Goal: Answer question/provide support: Share knowledge or assist other users

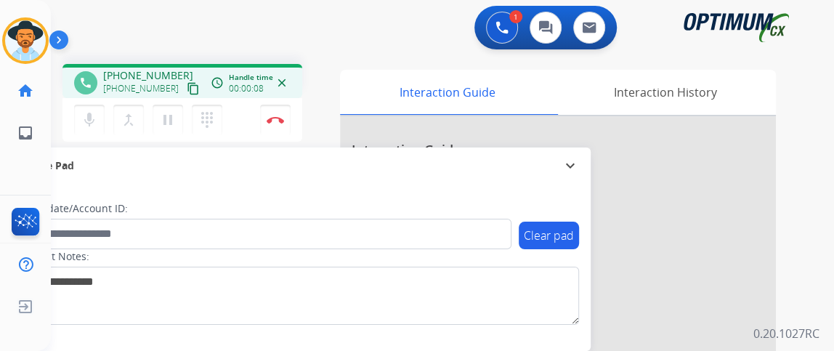
click at [187, 90] on mat-icon "content_copy" at bounding box center [193, 88] width 13 height 13
click at [97, 110] on button "mic Mute" at bounding box center [89, 120] width 31 height 31
click at [97, 110] on button "mic_off Mute" at bounding box center [89, 120] width 31 height 31
click at [90, 108] on button "mic Mute" at bounding box center [89, 120] width 31 height 31
click at [89, 108] on button "mic_off Mute" at bounding box center [89, 120] width 31 height 31
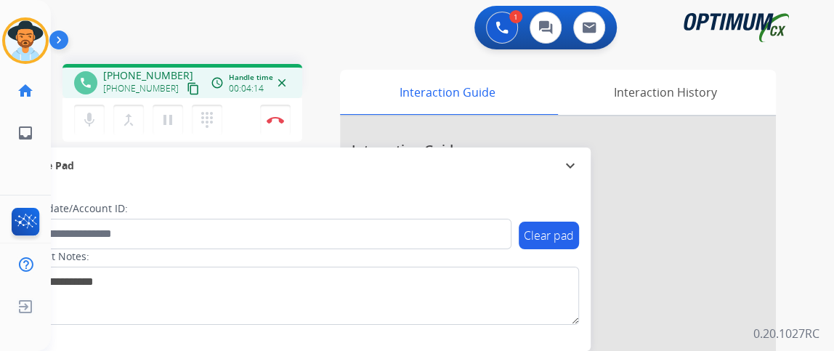
click at [87, 135] on div "mic Mute merge_type Bridge pause Hold dialpad Dialpad Disconnect" at bounding box center [182, 120] width 240 height 44
click at [87, 124] on mat-icon "mic" at bounding box center [89, 119] width 17 height 17
click at [92, 126] on mat-icon "mic_off" at bounding box center [89, 119] width 17 height 17
click at [269, 120] on img at bounding box center [275, 119] width 17 height 7
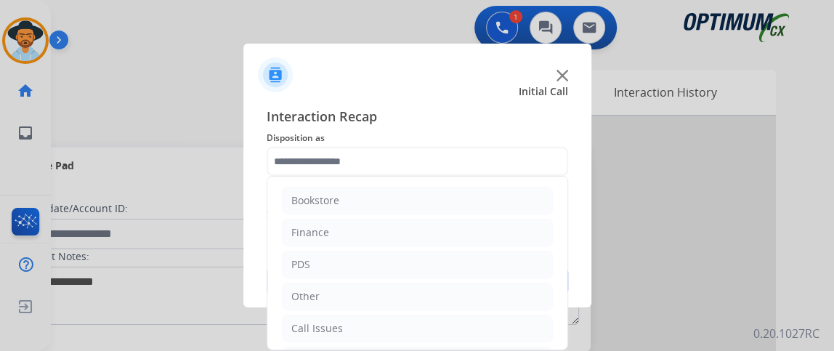
click at [381, 158] on input "text" at bounding box center [418, 161] width 302 height 29
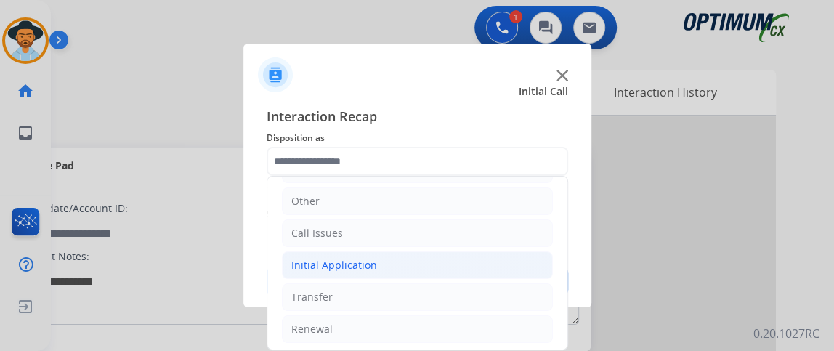
click at [481, 266] on li "Initial Application" at bounding box center [417, 265] width 271 height 28
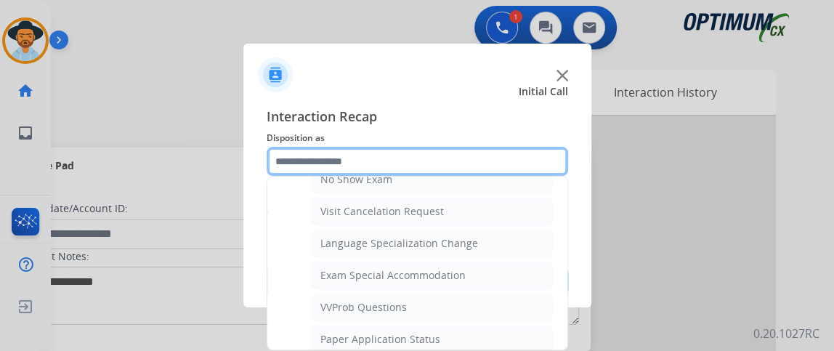
scroll to position [726, 0]
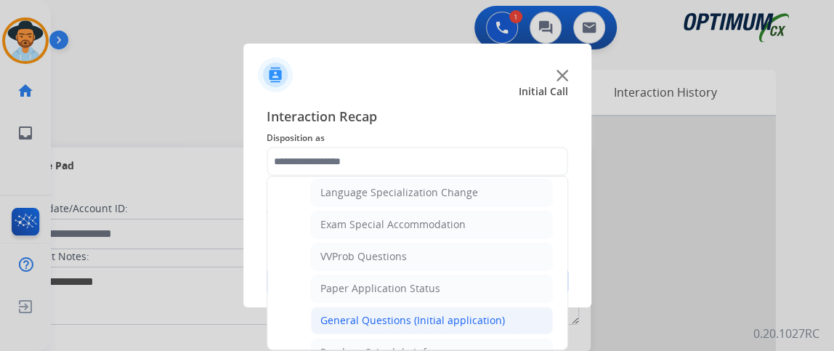
click at [527, 307] on li "General Questions (Initial application)" at bounding box center [432, 321] width 242 height 28
type input "**********"
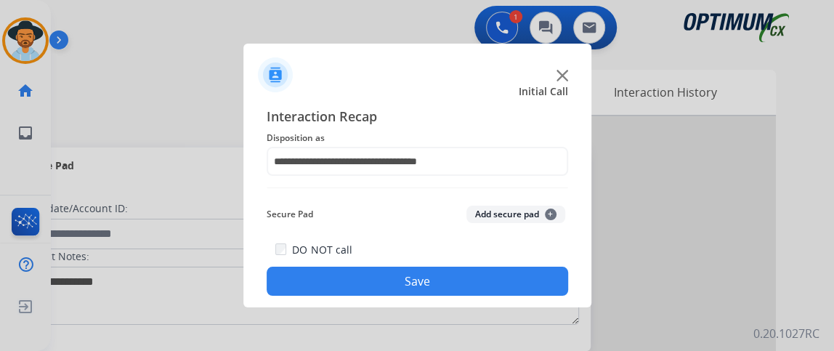
click at [527, 299] on div "**********" at bounding box center [417, 200] width 348 height 213
click at [523, 290] on button "Save" at bounding box center [418, 281] width 302 height 29
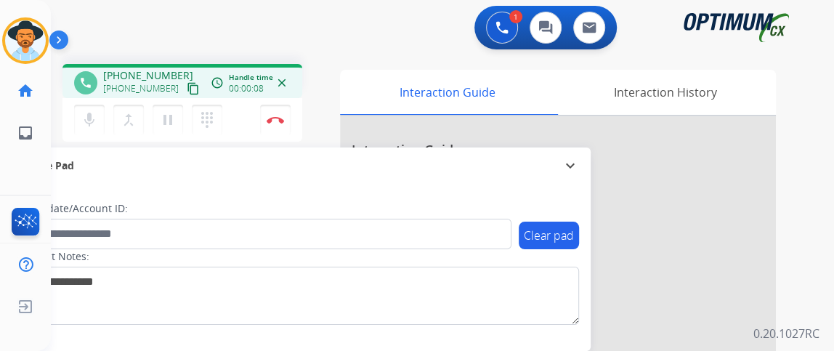
click at [187, 84] on mat-icon "content_copy" at bounding box center [193, 88] width 13 height 13
click at [87, 137] on div "mic Mute merge_type Bridge pause Hold dialpad Dialpad Disconnect" at bounding box center [182, 120] width 240 height 44
click at [89, 123] on mat-icon "mic" at bounding box center [89, 119] width 17 height 17
click at [93, 121] on mat-icon "mic_off" at bounding box center [89, 119] width 17 height 17
click at [89, 116] on mat-icon "mic" at bounding box center [89, 119] width 17 height 17
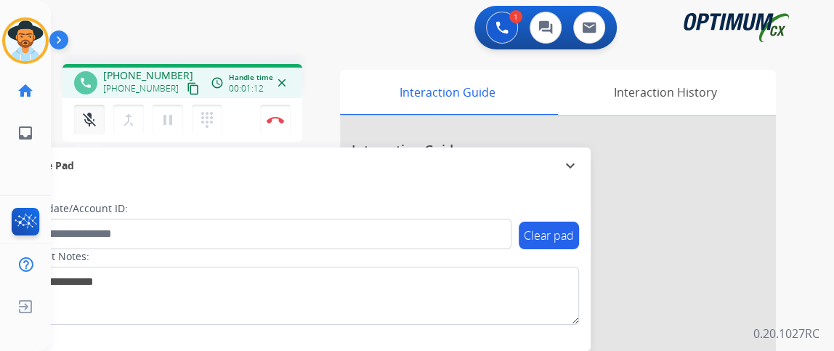
click at [89, 116] on mat-icon "mic_off" at bounding box center [89, 119] width 17 height 17
click at [89, 116] on mat-icon "mic" at bounding box center [89, 119] width 17 height 17
click at [89, 116] on mat-icon "mic_off" at bounding box center [89, 119] width 17 height 17
click at [279, 125] on button "Disconnect" at bounding box center [275, 120] width 31 height 31
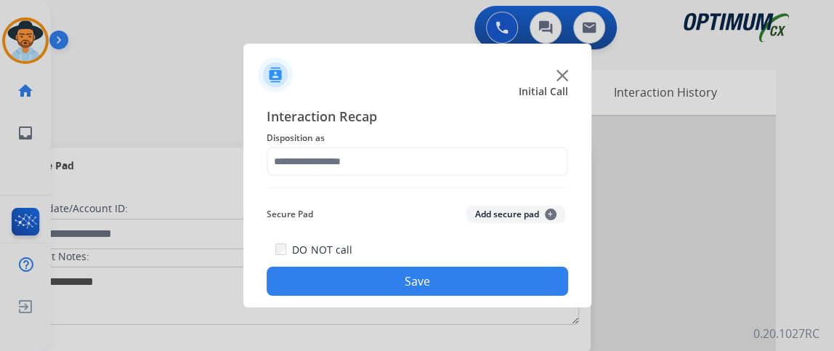
click at [447, 178] on div "Interaction Recap Disposition as Secure Pad Add secure pad + DO NOT call Save" at bounding box center [418, 201] width 302 height 190
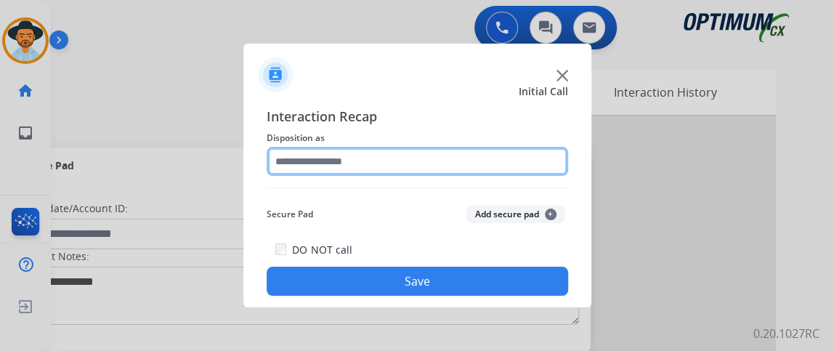
click at [447, 162] on input "text" at bounding box center [418, 161] width 302 height 29
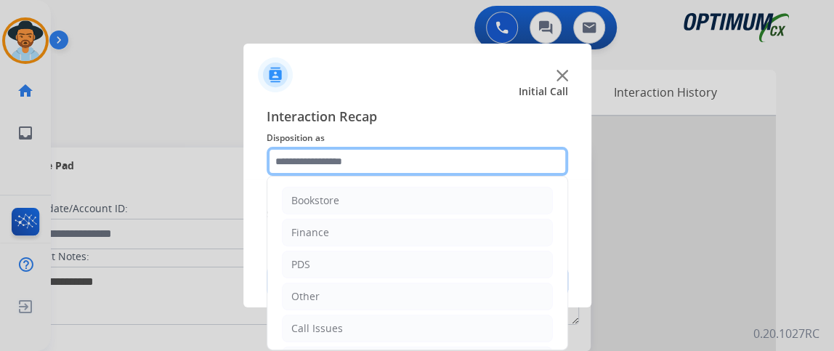
scroll to position [95, 0]
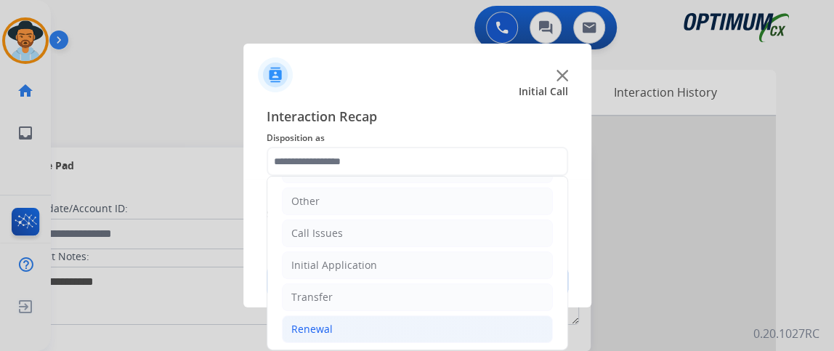
click at [451, 315] on li "Renewal" at bounding box center [417, 329] width 271 height 28
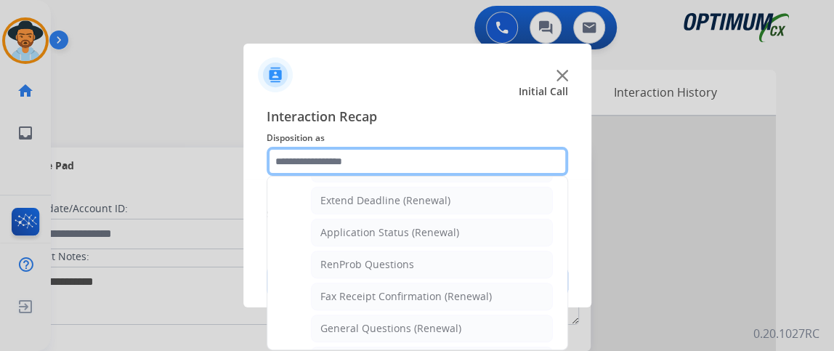
scroll to position [344, 0]
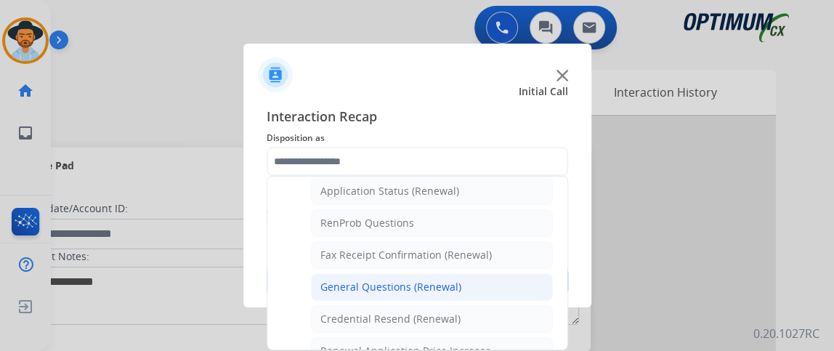
click at [474, 279] on li "General Questions (Renewal)" at bounding box center [432, 287] width 242 height 28
type input "**********"
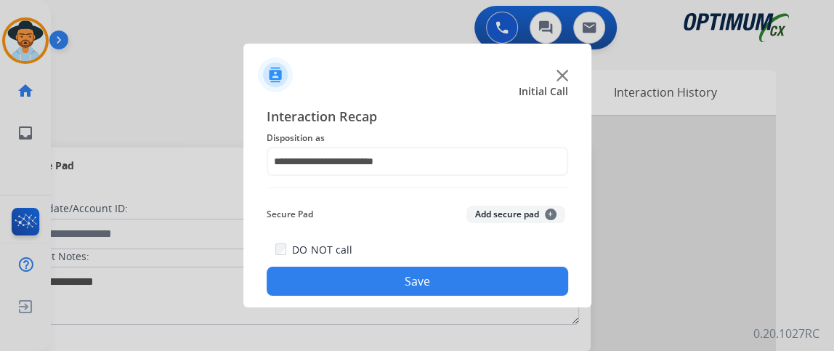
click at [474, 279] on button "Save" at bounding box center [418, 281] width 302 height 29
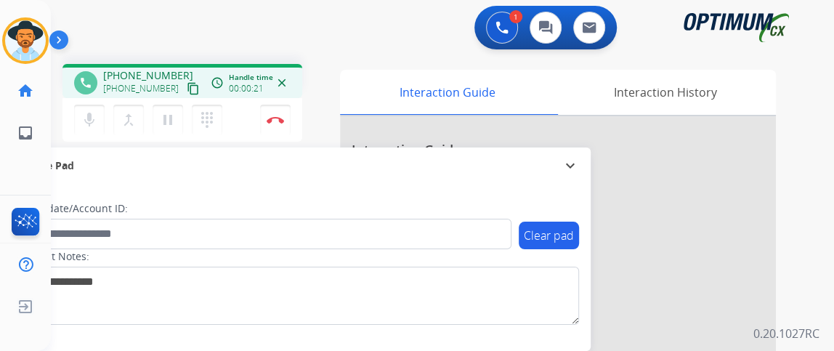
click at [187, 87] on mat-icon "content_copy" at bounding box center [193, 88] width 13 height 13
click at [102, 108] on button "mic Mute" at bounding box center [89, 120] width 31 height 31
click at [87, 108] on button "mic_off Mute" at bounding box center [89, 120] width 31 height 31
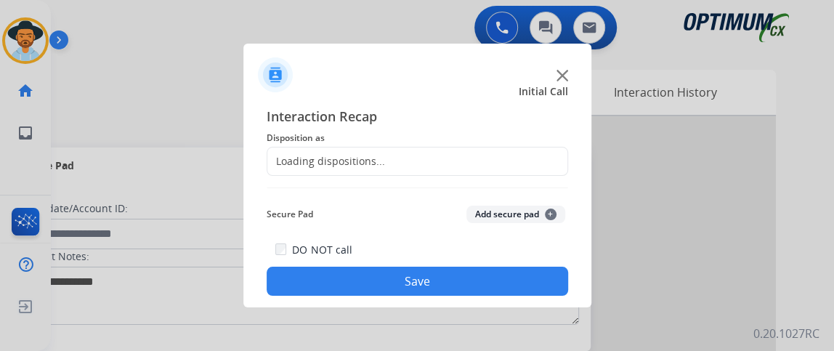
click at [385, 179] on div "Interaction Recap Disposition as Loading dispositions... Secure Pad Add secure …" at bounding box center [418, 201] width 302 height 190
click at [385, 169] on div "Loading dispositions..." at bounding box center [418, 161] width 302 height 29
click at [421, 158] on div "Loading dispositions..." at bounding box center [418, 161] width 302 height 29
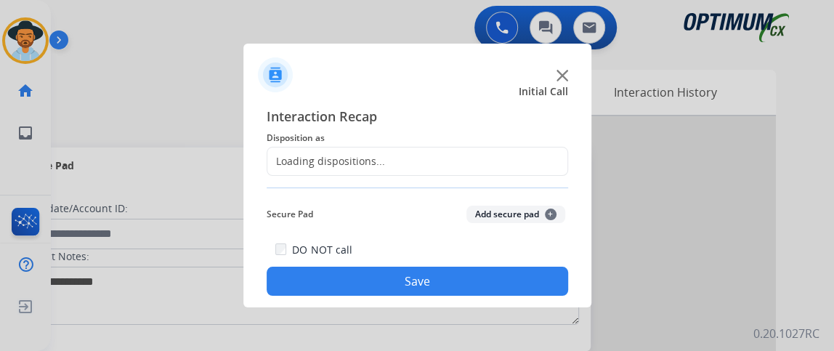
click at [500, 165] on div "Loading dispositions..." at bounding box center [418, 161] width 302 height 29
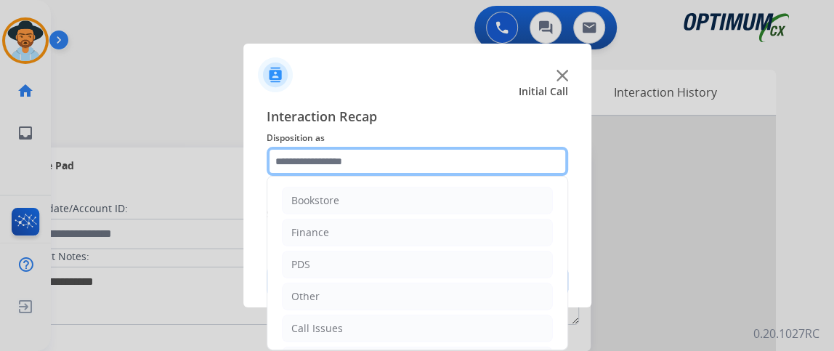
click at [442, 161] on input "text" at bounding box center [418, 161] width 302 height 29
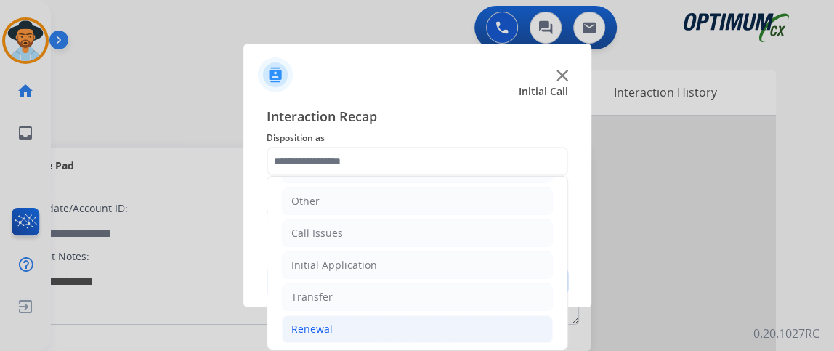
click at [443, 321] on li "Renewal" at bounding box center [417, 329] width 271 height 28
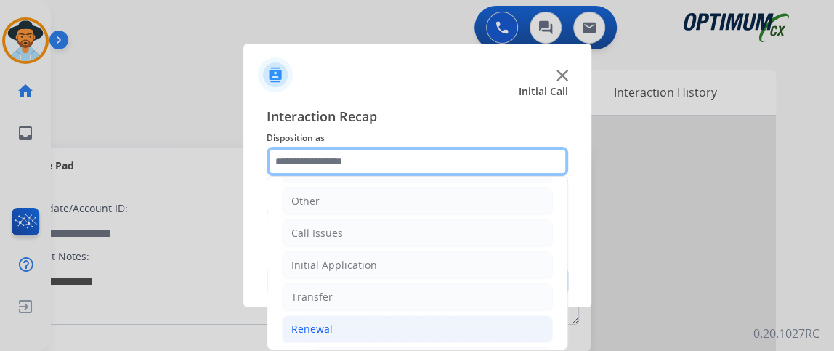
scroll to position [285, 0]
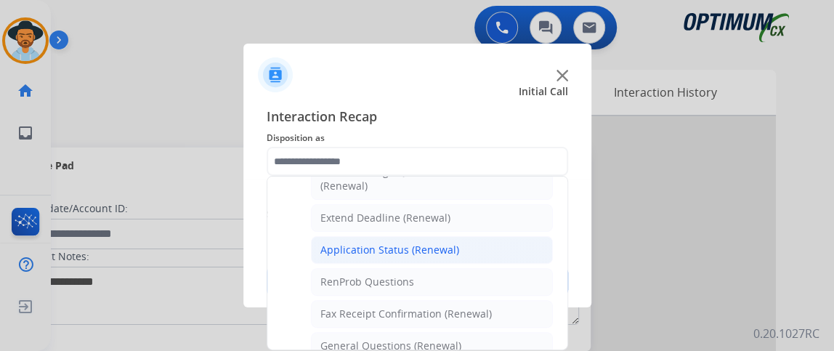
click at [502, 242] on li "Application Status (Renewal)" at bounding box center [432, 250] width 242 height 28
type input "**********"
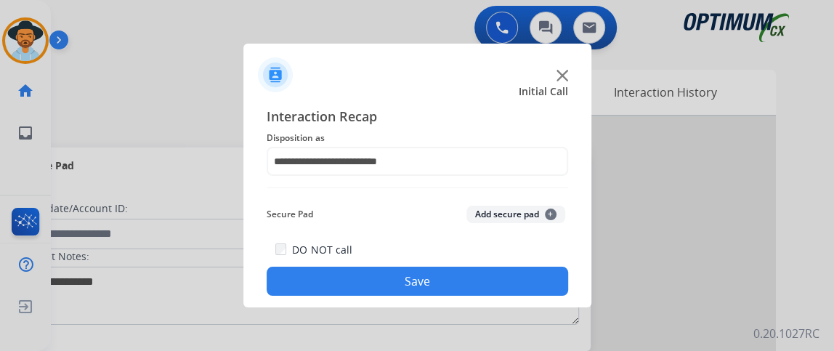
click at [502, 270] on button "Save" at bounding box center [418, 281] width 302 height 29
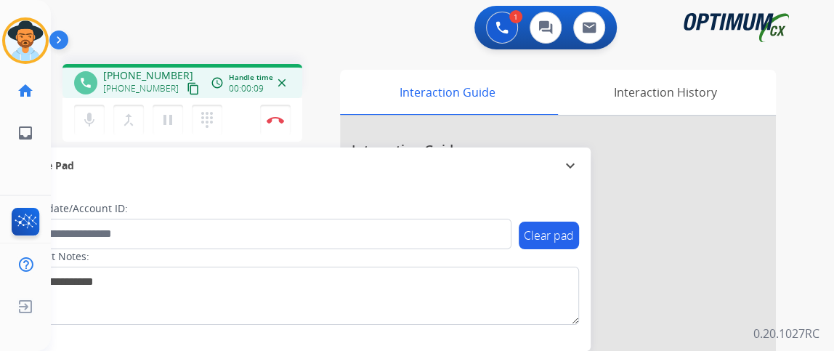
click at [0, 198] on hr at bounding box center [25, 198] width 58 height 6
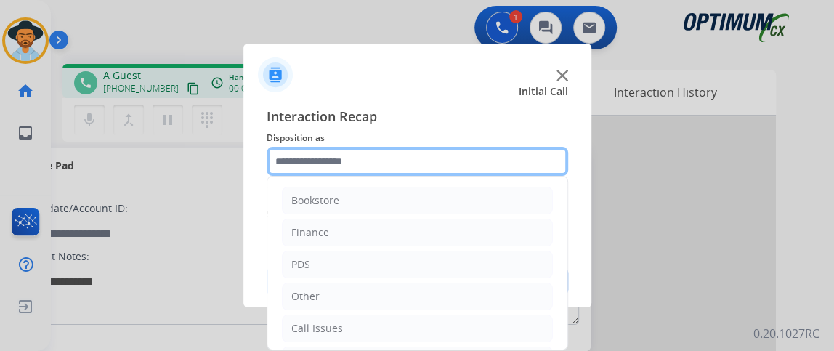
click at [444, 159] on input "text" at bounding box center [418, 161] width 302 height 29
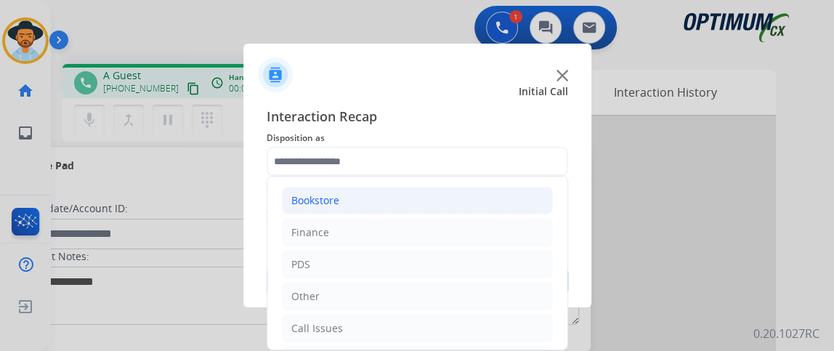
click at [445, 203] on li "Bookstore" at bounding box center [417, 201] width 271 height 28
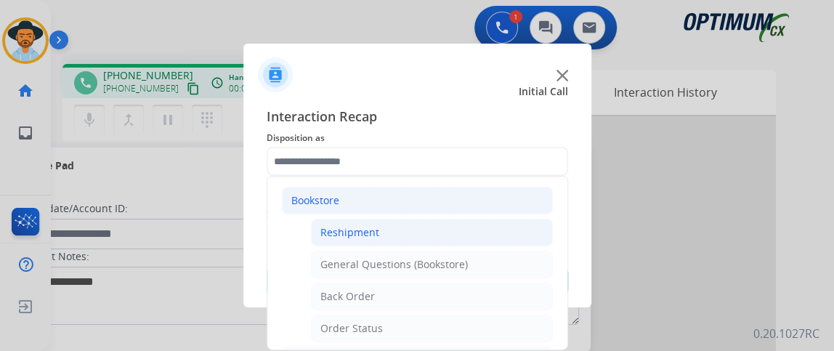
click at [444, 235] on li "Reshipment" at bounding box center [432, 233] width 242 height 28
type input "**********"
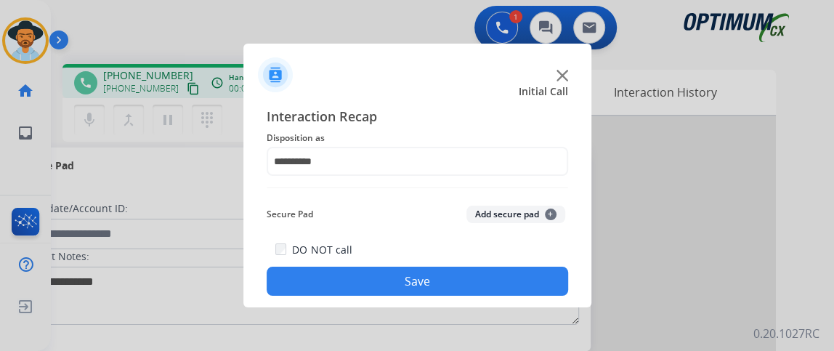
click at [444, 270] on button "Save" at bounding box center [418, 281] width 302 height 29
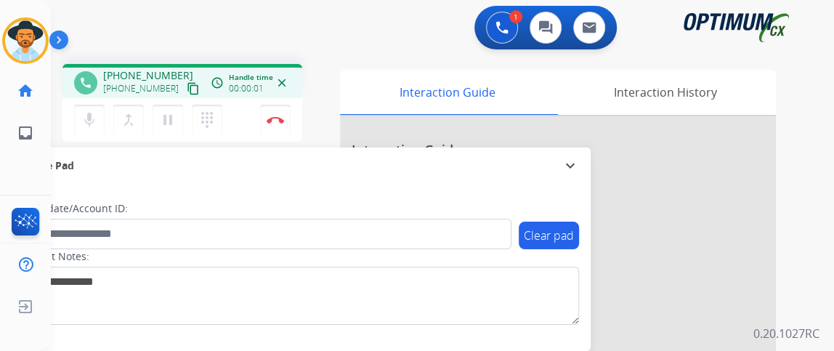
click at [187, 87] on mat-icon "content_copy" at bounding box center [193, 88] width 13 height 13
click at [187, 89] on mat-icon "content_copy" at bounding box center [193, 88] width 13 height 13
click at [92, 123] on mat-icon "mic" at bounding box center [89, 119] width 17 height 17
click at [89, 124] on mat-icon "mic_off" at bounding box center [89, 119] width 17 height 17
click at [89, 124] on mat-icon "mic" at bounding box center [89, 119] width 17 height 17
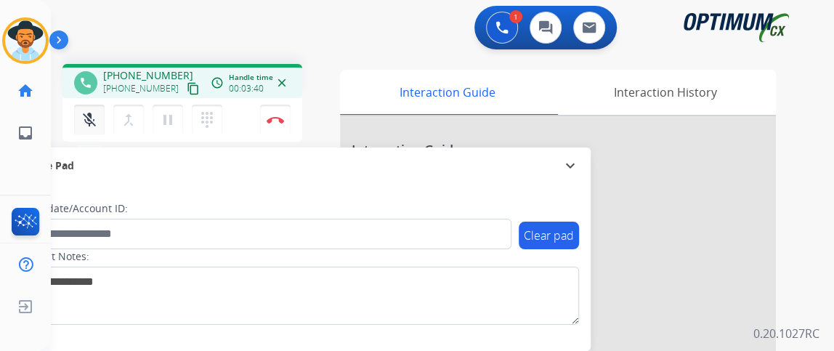
click at [100, 113] on button "mic_off Mute" at bounding box center [89, 120] width 31 height 31
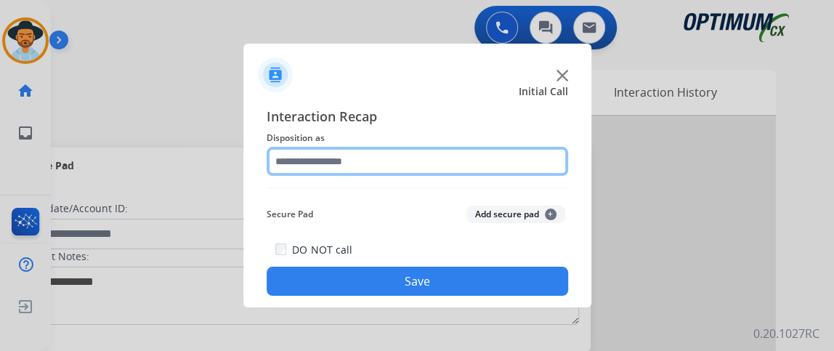
click at [376, 161] on input "text" at bounding box center [418, 161] width 302 height 29
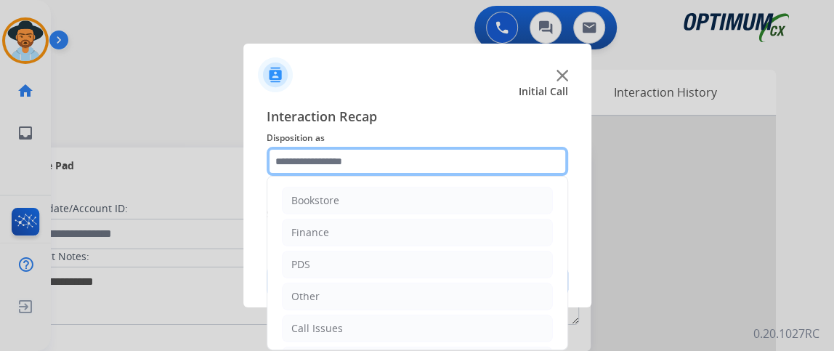
scroll to position [95, 0]
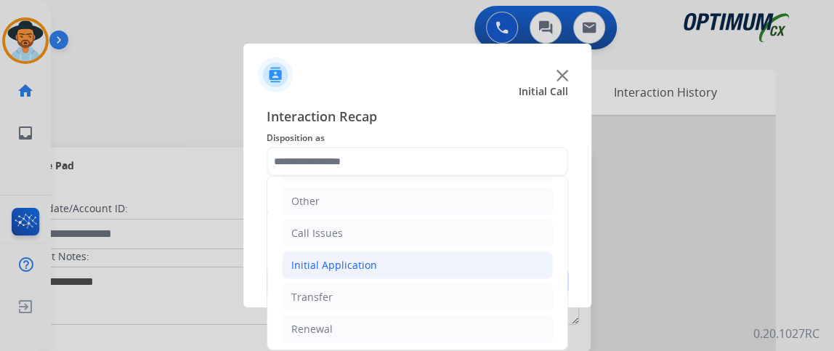
click at [435, 272] on li "Initial Application" at bounding box center [417, 265] width 271 height 28
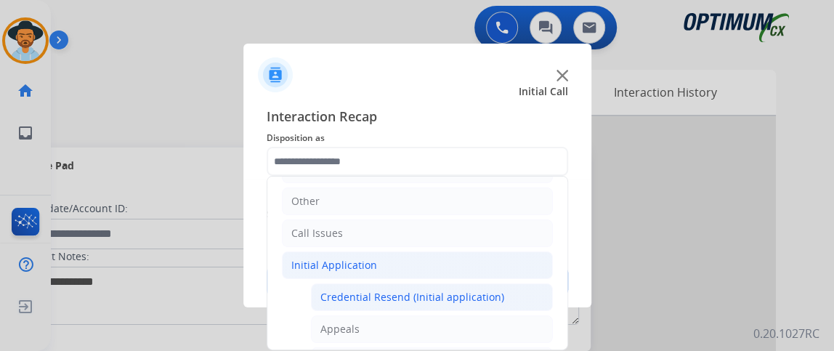
click at [435, 294] on div "Credential Resend (Initial application)" at bounding box center [412, 297] width 184 height 15
type input "**********"
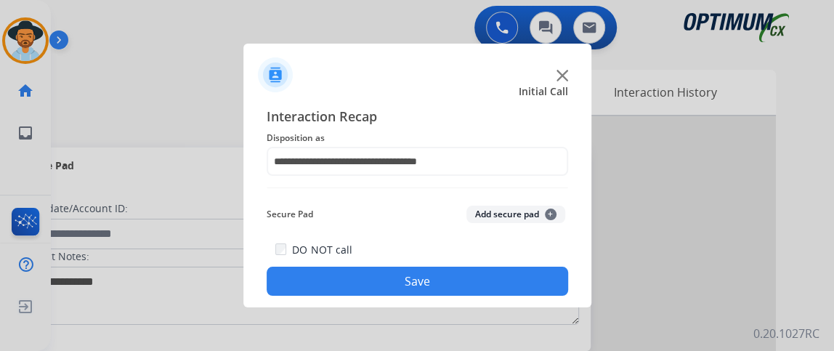
click at [435, 294] on button "Save" at bounding box center [418, 281] width 302 height 29
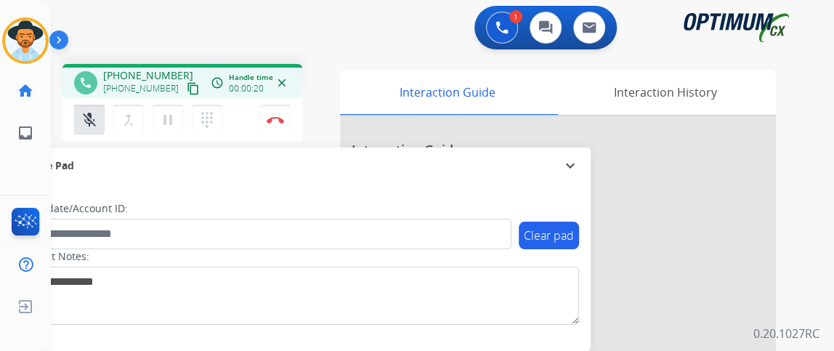
click at [185, 92] on button "content_copy" at bounding box center [193, 88] width 17 height 17
click at [81, 125] on mat-icon "mic_off" at bounding box center [89, 119] width 17 height 17
click at [95, 110] on button "mic Mute" at bounding box center [89, 120] width 31 height 31
click at [89, 121] on mat-icon "mic_off" at bounding box center [89, 119] width 17 height 17
click at [98, 106] on button "mic Mute" at bounding box center [89, 120] width 31 height 31
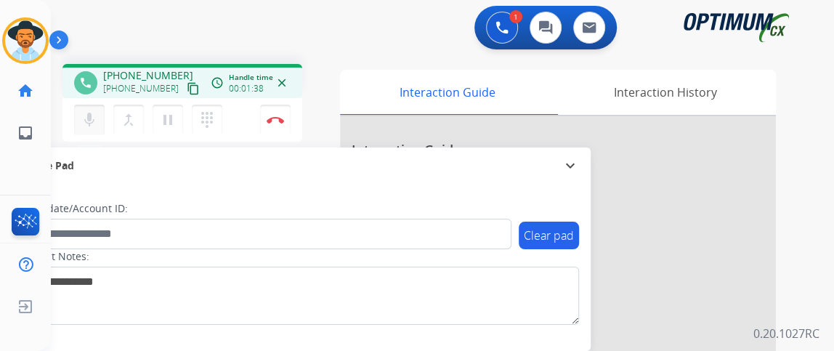
click at [100, 106] on button "mic Mute" at bounding box center [89, 120] width 31 height 31
click at [102, 107] on button "mic_off Mute" at bounding box center [89, 120] width 31 height 31
click at [86, 130] on button "mic Mute" at bounding box center [89, 120] width 31 height 31
click at [86, 130] on button "mic_off Mute" at bounding box center [89, 120] width 31 height 31
click at [86, 130] on button "mic Mute" at bounding box center [89, 120] width 31 height 31
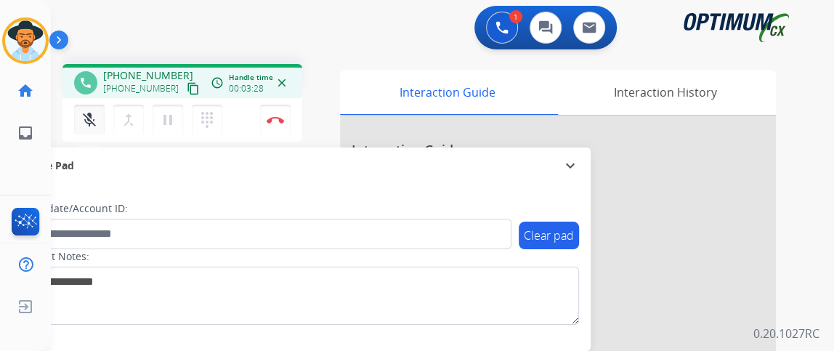
click at [93, 132] on button "mic_off Mute" at bounding box center [89, 120] width 31 height 31
click at [283, 121] on img at bounding box center [275, 119] width 17 height 7
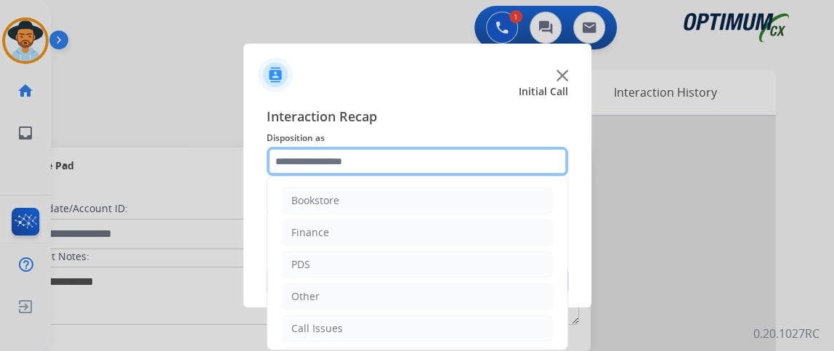
click at [464, 149] on input "text" at bounding box center [418, 161] width 302 height 29
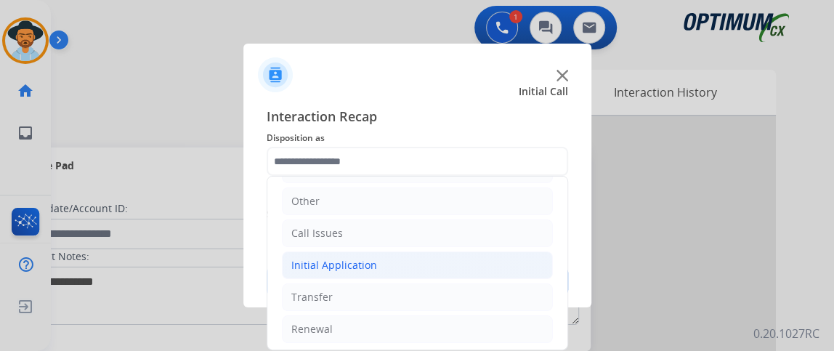
click at [486, 266] on li "Initial Application" at bounding box center [417, 265] width 271 height 28
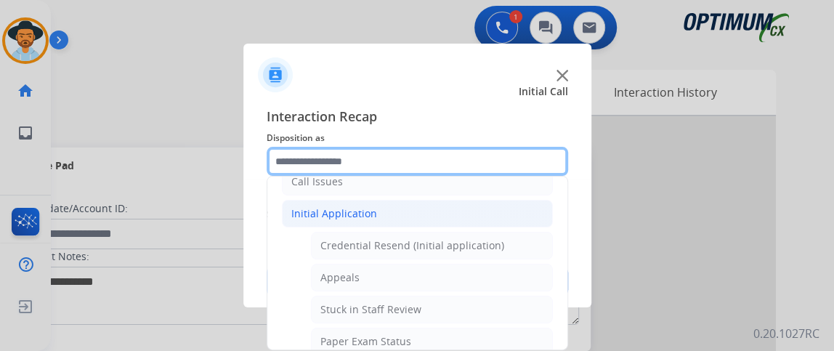
scroll to position [150, 0]
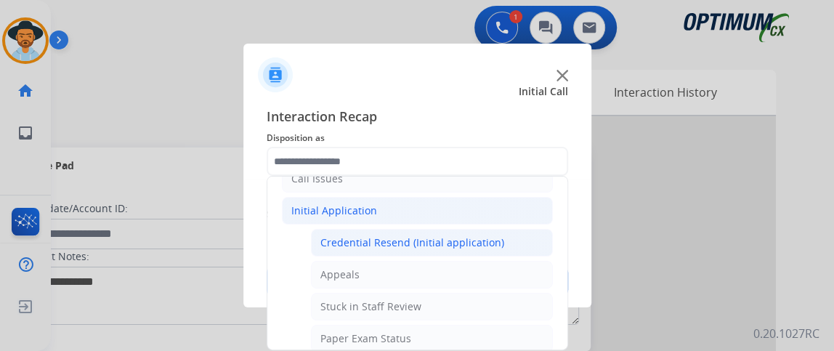
click at [525, 234] on li "Credential Resend (Initial application)" at bounding box center [432, 243] width 242 height 28
type input "**********"
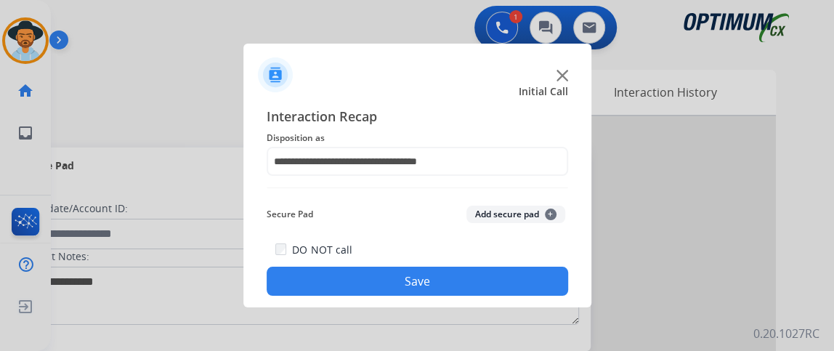
click at [512, 273] on button "Save" at bounding box center [418, 281] width 302 height 29
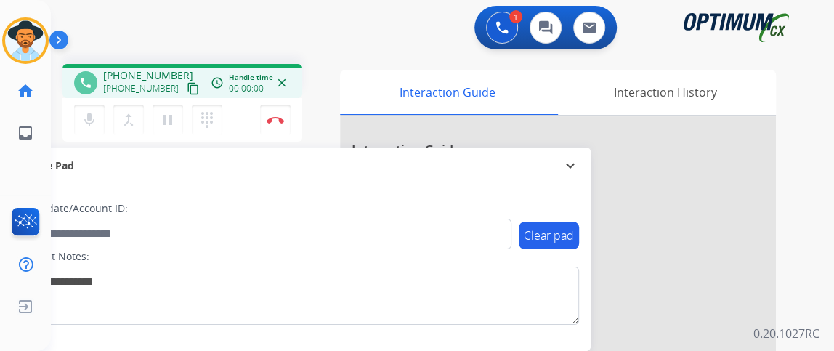
click at [187, 86] on mat-icon "content_copy" at bounding box center [193, 88] width 13 height 13
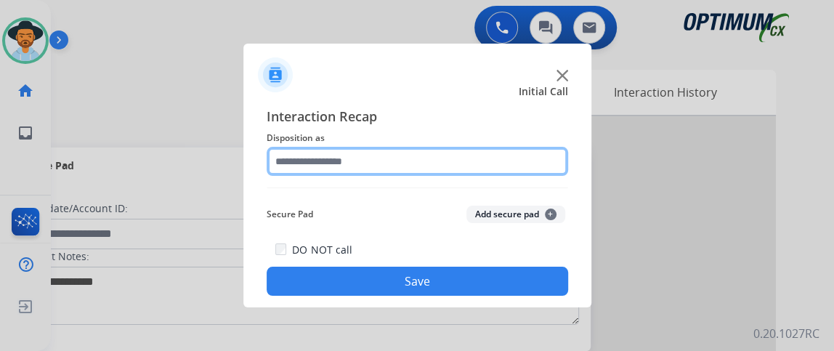
click at [370, 166] on input "text" at bounding box center [418, 161] width 302 height 29
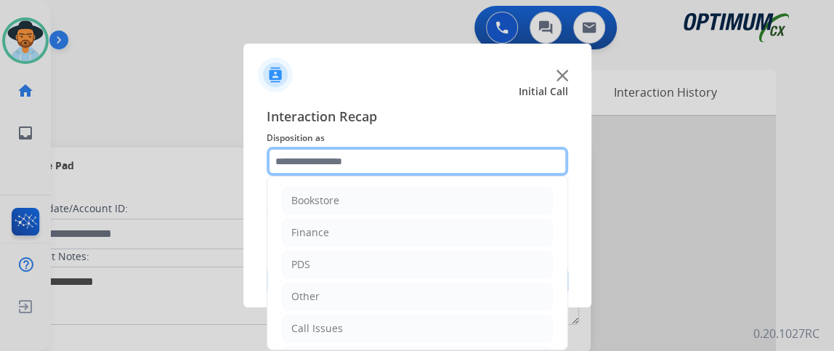
scroll to position [95, 0]
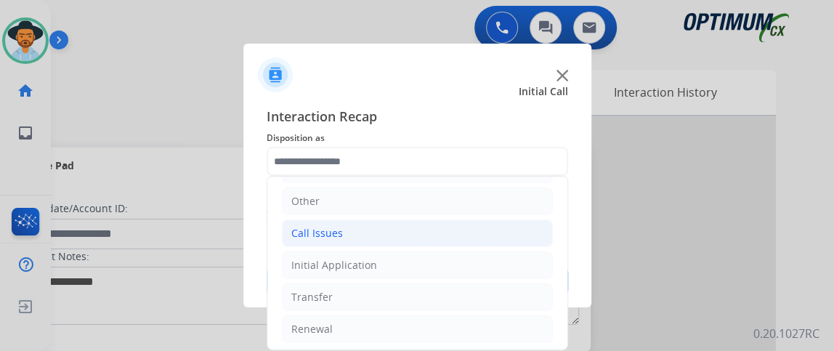
click at [487, 240] on li "Call Issues" at bounding box center [417, 233] width 271 height 28
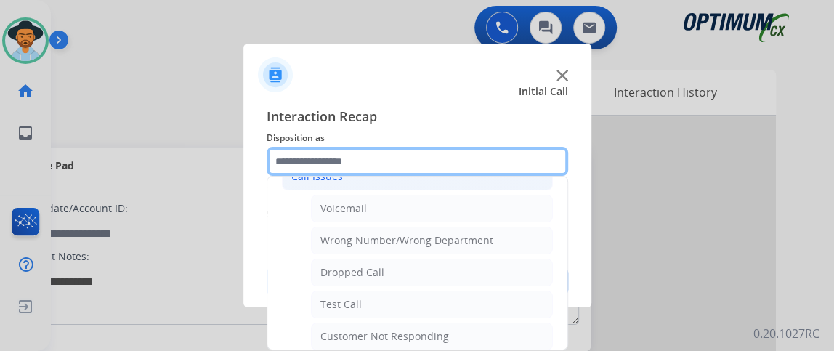
scroll to position [169, 0]
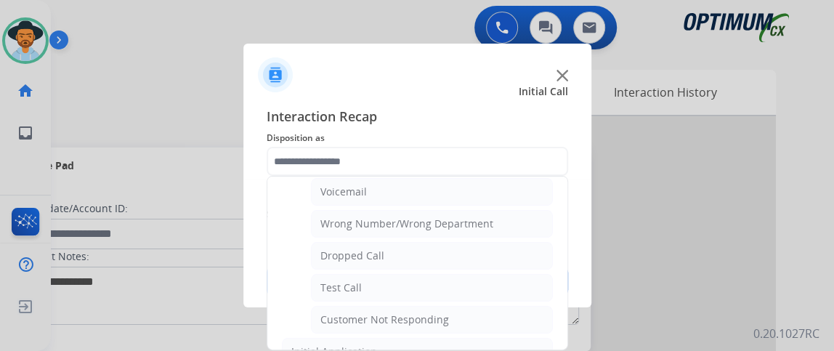
click at [474, 330] on ul "Bookstore Finance PDS Other Call Issues Voicemail Wrong Number/Wrong Department…" at bounding box center [417, 224] width 300 height 432
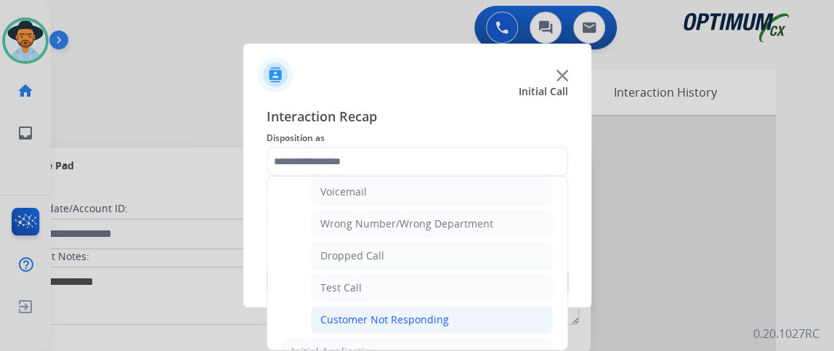
click at [472, 306] on li "Customer Not Responding" at bounding box center [432, 320] width 242 height 28
type input "**********"
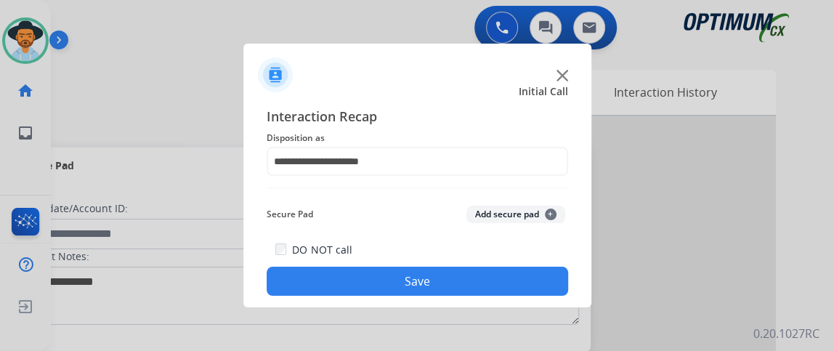
click at [466, 275] on button "Save" at bounding box center [418, 281] width 302 height 29
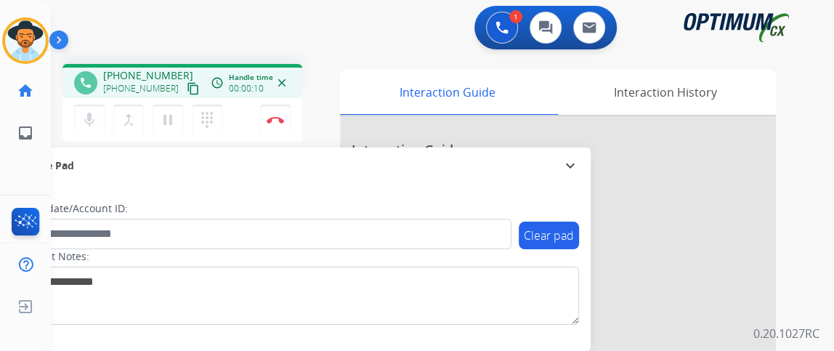
click at [187, 92] on mat-icon "content_copy" at bounding box center [193, 88] width 13 height 13
click at [272, 121] on img at bounding box center [275, 119] width 17 height 7
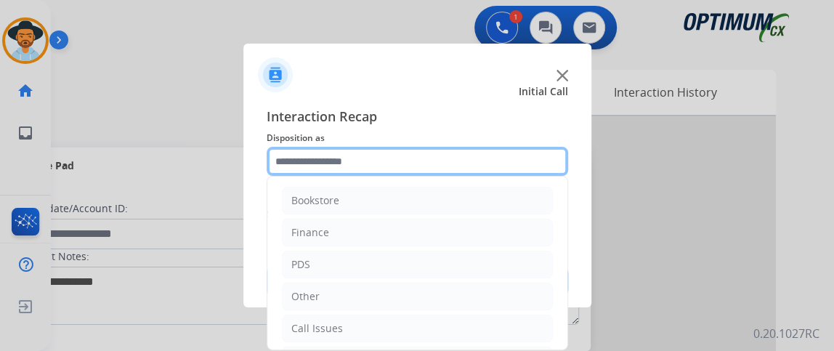
click at [345, 163] on input "text" at bounding box center [418, 161] width 302 height 29
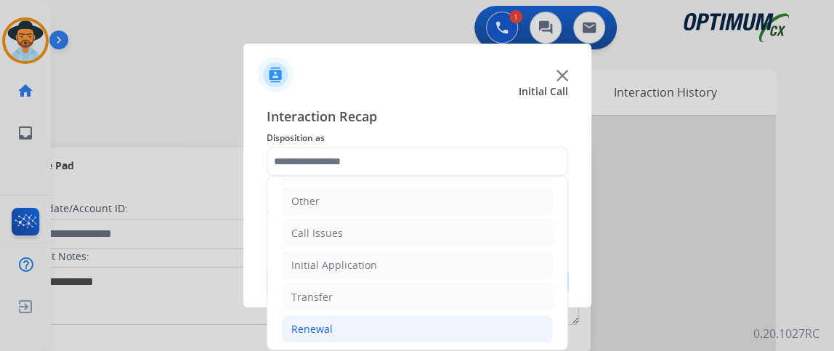
click at [506, 319] on li "Renewal" at bounding box center [417, 329] width 271 height 28
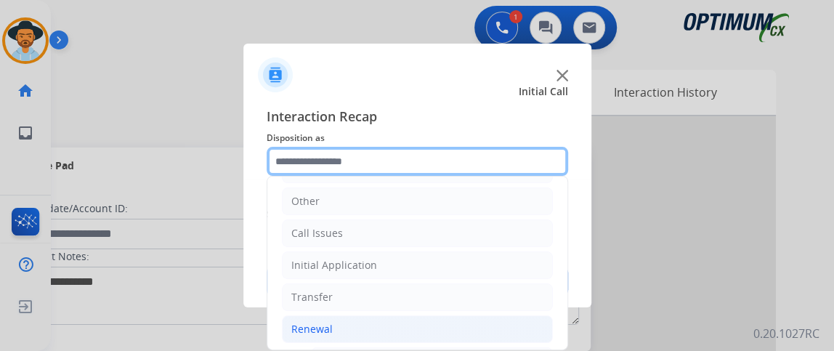
scroll to position [220, 0]
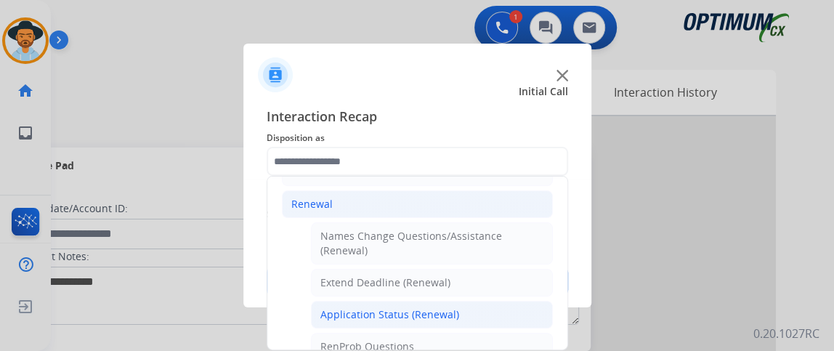
click at [495, 302] on li "Application Status (Renewal)" at bounding box center [432, 315] width 242 height 28
type input "**********"
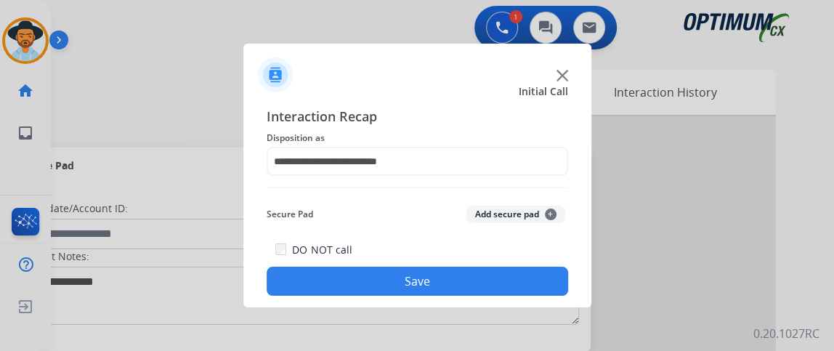
click at [490, 286] on button "Save" at bounding box center [418, 281] width 302 height 29
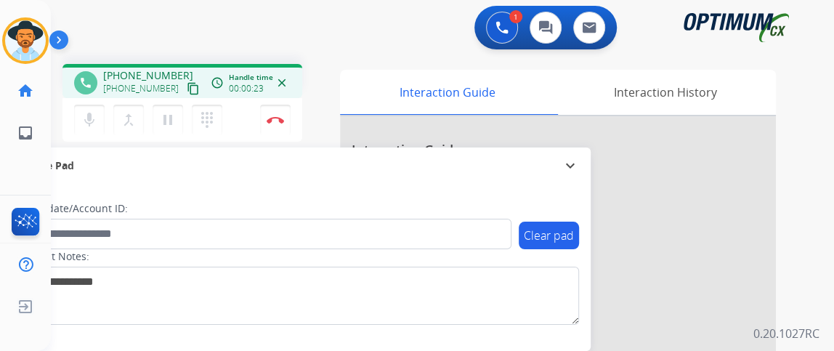
click at [187, 82] on mat-icon "content_copy" at bounding box center [193, 88] width 13 height 13
click at [97, 121] on mat-icon "mic" at bounding box center [89, 119] width 17 height 17
click at [97, 117] on mat-icon "mic_off" at bounding box center [89, 119] width 17 height 17
click at [95, 115] on mat-icon "mic" at bounding box center [89, 119] width 17 height 17
click at [95, 118] on mat-icon "mic_off" at bounding box center [89, 119] width 17 height 17
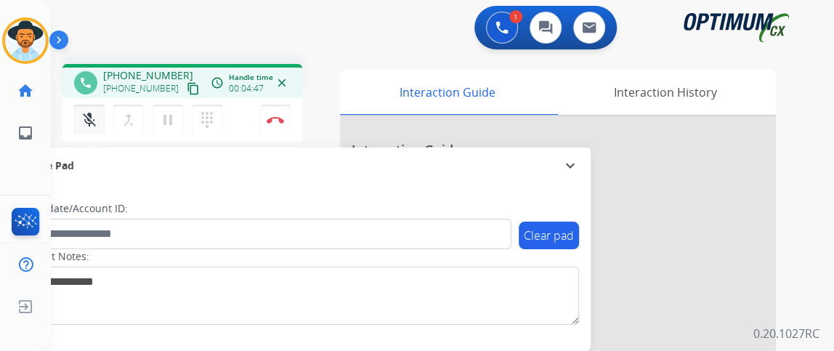
click at [97, 124] on button "mic_off Mute" at bounding box center [89, 120] width 31 height 31
click at [280, 116] on img at bounding box center [275, 119] width 17 height 7
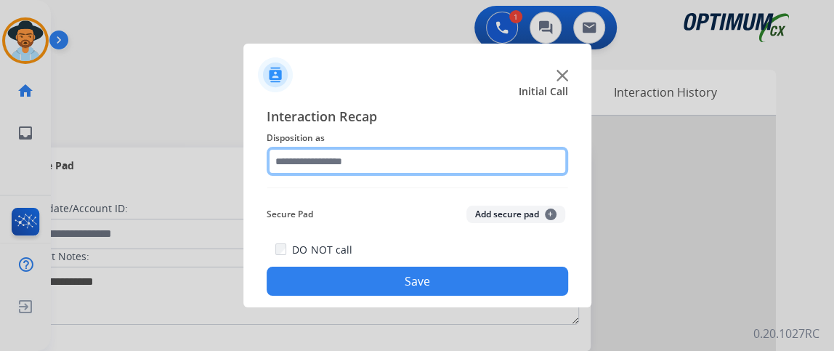
click at [371, 156] on input "text" at bounding box center [418, 161] width 302 height 29
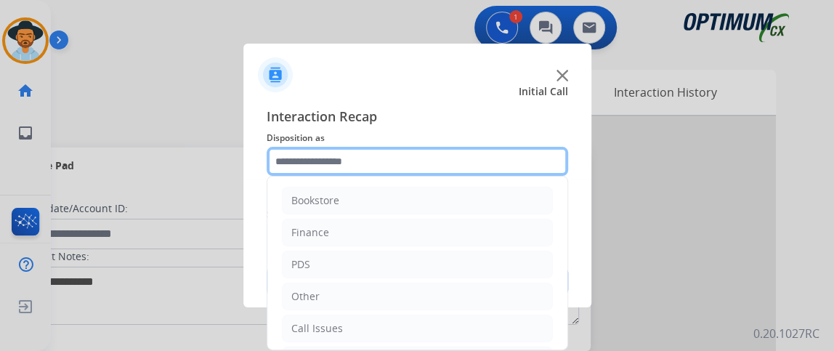
scroll to position [95, 0]
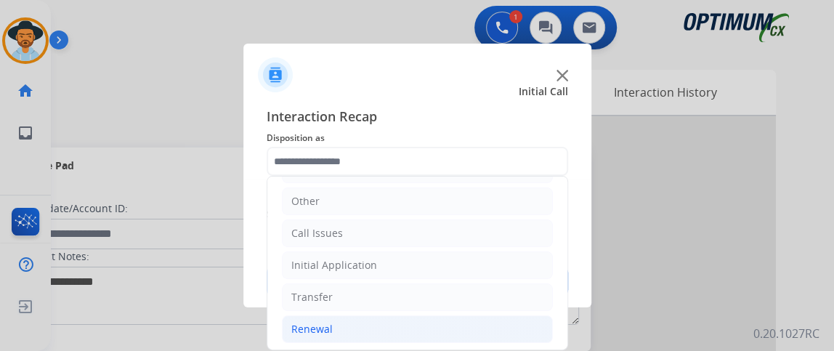
click at [453, 332] on li "Renewal" at bounding box center [417, 329] width 271 height 28
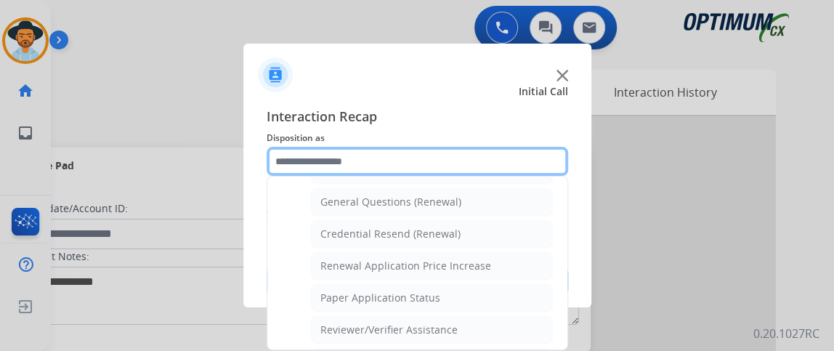
scroll to position [435, 0]
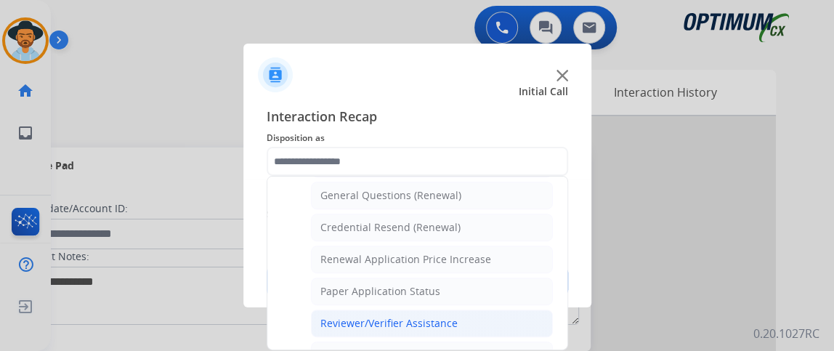
click at [510, 310] on li "Reviewer/Verifier Assistance" at bounding box center [432, 324] width 242 height 28
type input "**********"
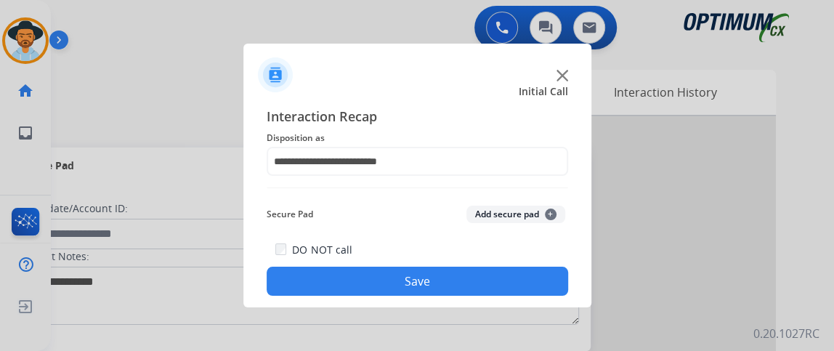
click at [504, 280] on button "Save" at bounding box center [418, 281] width 302 height 29
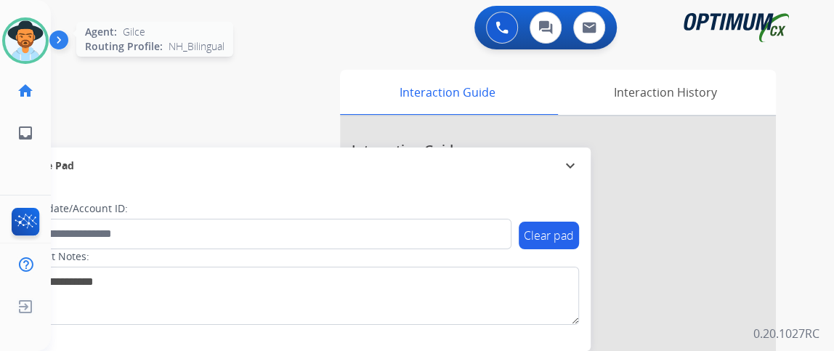
click at [28, 31] on img at bounding box center [25, 40] width 41 height 41
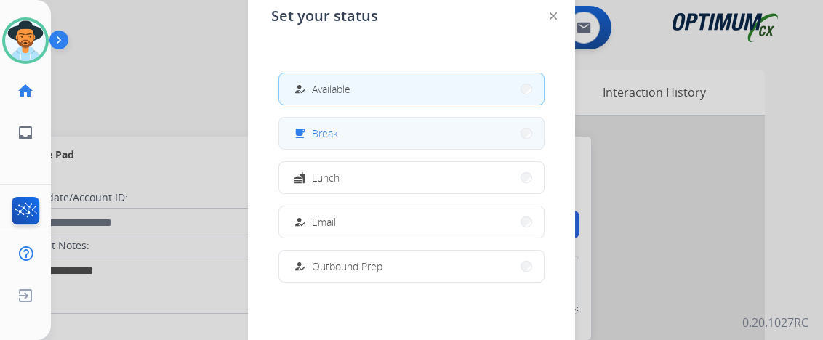
click at [352, 137] on button "free_breakfast Break" at bounding box center [411, 133] width 264 height 31
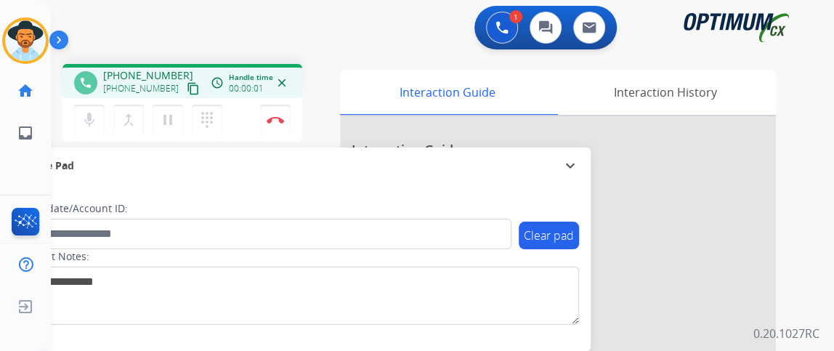
click at [187, 89] on mat-icon "content_copy" at bounding box center [193, 88] width 13 height 13
click at [85, 125] on mat-icon "mic" at bounding box center [89, 119] width 17 height 17
click at [85, 119] on mat-icon "mic_off" at bounding box center [89, 119] width 17 height 17
click at [81, 118] on mat-icon "mic" at bounding box center [89, 119] width 17 height 17
click at [81, 119] on mat-icon "mic_off" at bounding box center [89, 119] width 17 height 17
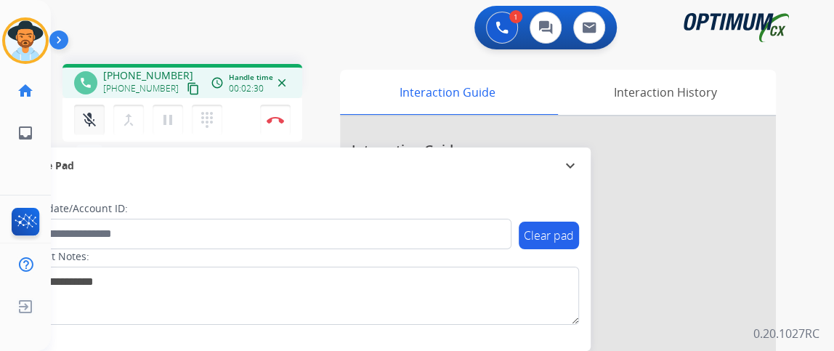
click at [83, 124] on mat-icon "mic_off" at bounding box center [89, 119] width 17 height 17
click at [83, 124] on mat-icon "mic" at bounding box center [89, 119] width 17 height 17
click at [83, 124] on mat-icon "mic_off" at bounding box center [89, 119] width 17 height 17
click at [268, 110] on button "Disconnect" at bounding box center [275, 120] width 31 height 31
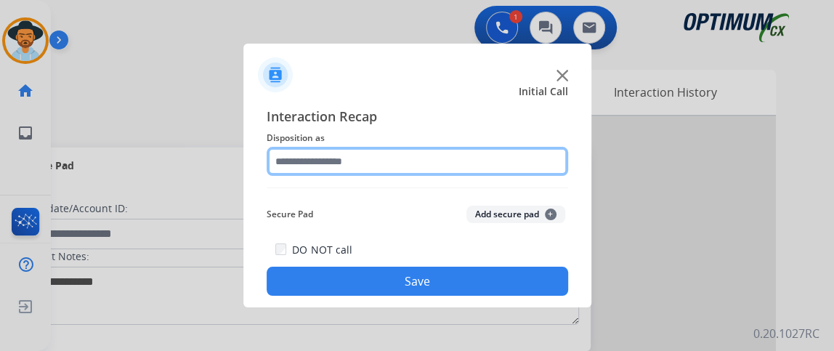
click at [427, 153] on input "text" at bounding box center [418, 161] width 302 height 29
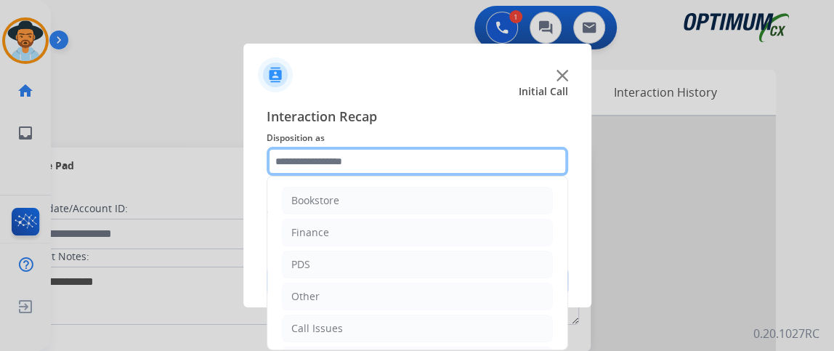
scroll to position [95, 0]
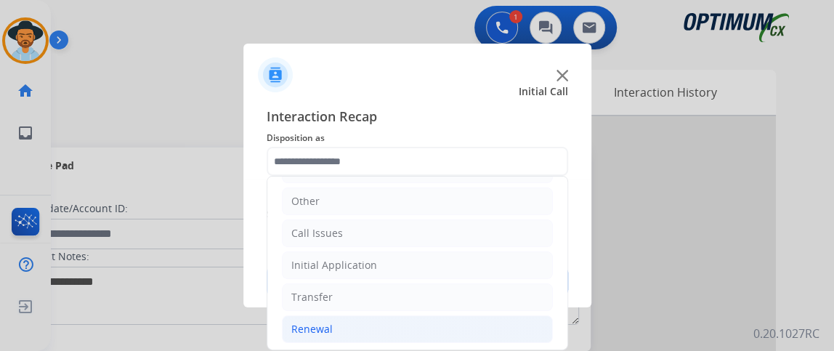
click at [460, 328] on li "Renewal" at bounding box center [417, 329] width 271 height 28
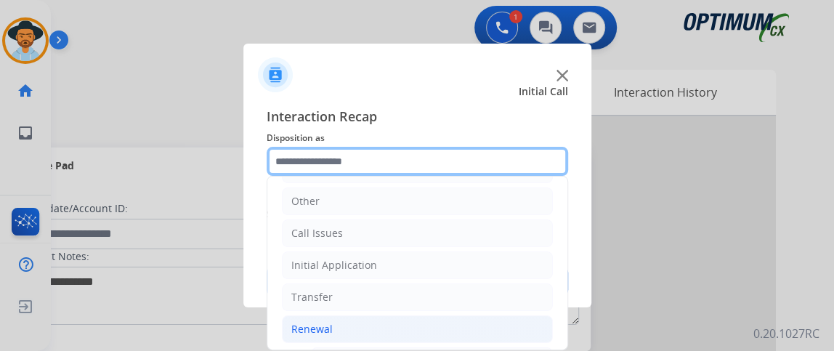
scroll to position [291, 0]
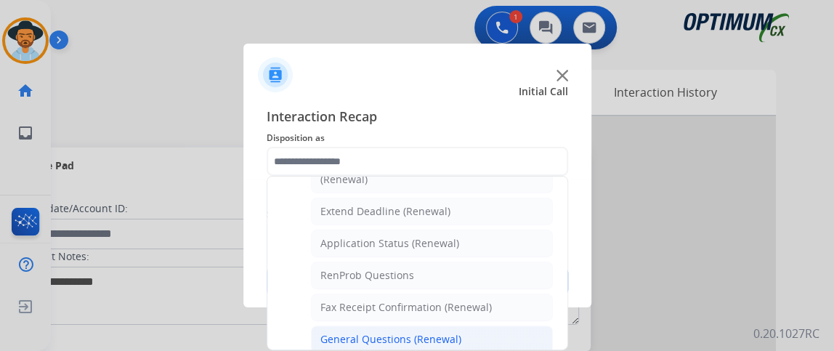
click at [475, 326] on li "General Questions (Renewal)" at bounding box center [432, 340] width 242 height 28
type input "**********"
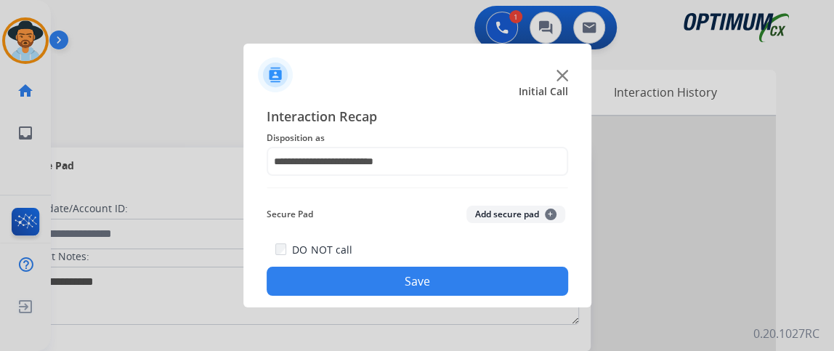
click at [475, 300] on div "**********" at bounding box center [417, 200] width 348 height 213
click at [480, 281] on button "Save" at bounding box center [418, 281] width 302 height 29
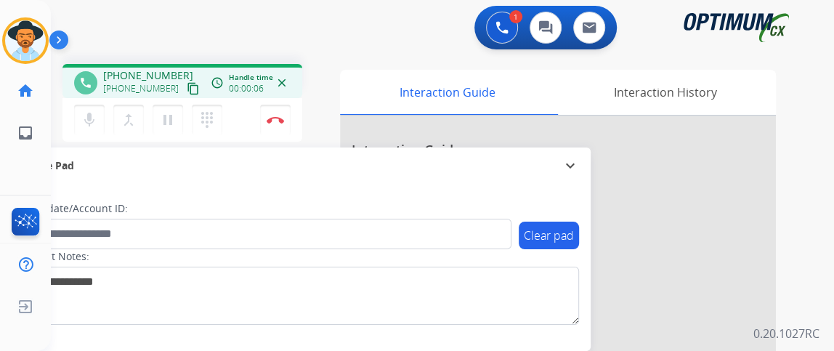
click at [187, 92] on mat-icon "content_copy" at bounding box center [193, 88] width 13 height 13
click at [94, 113] on mat-icon "mic" at bounding box center [89, 119] width 17 height 17
click at [94, 113] on mat-icon "mic_off" at bounding box center [89, 119] width 17 height 17
click at [86, 119] on mat-icon "mic" at bounding box center [89, 119] width 17 height 17
click at [86, 126] on mat-icon "mic_off" at bounding box center [89, 119] width 17 height 17
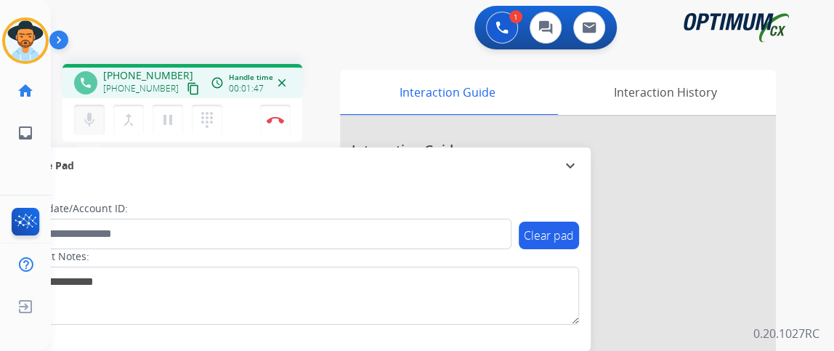
click at [91, 125] on mat-icon "mic" at bounding box center [89, 119] width 17 height 17
click at [98, 116] on button "mic_off Mute" at bounding box center [89, 120] width 31 height 31
click at [280, 112] on button "Disconnect" at bounding box center [275, 120] width 31 height 31
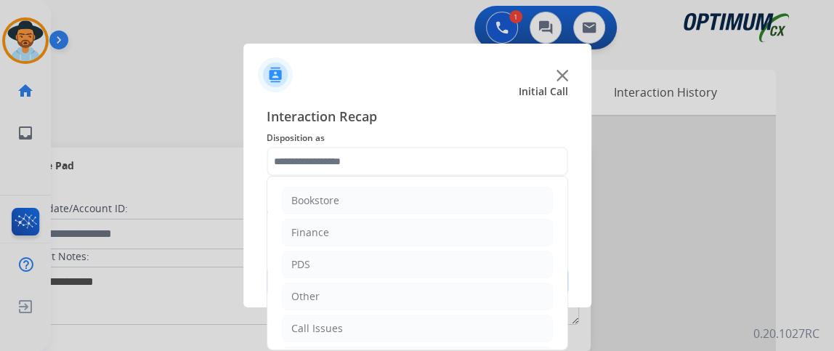
scroll to position [95, 0]
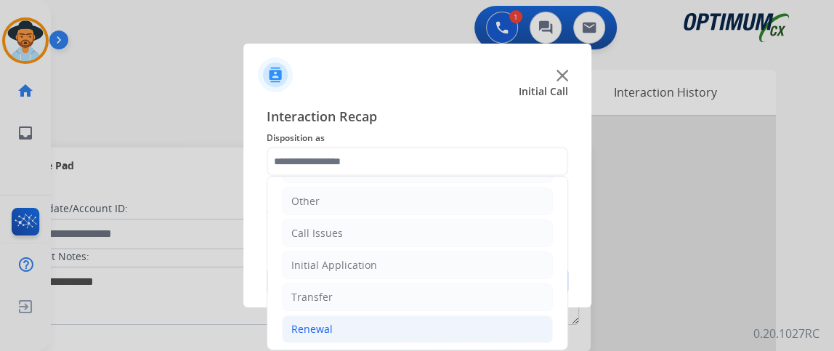
click at [438, 326] on li "Renewal" at bounding box center [417, 329] width 271 height 28
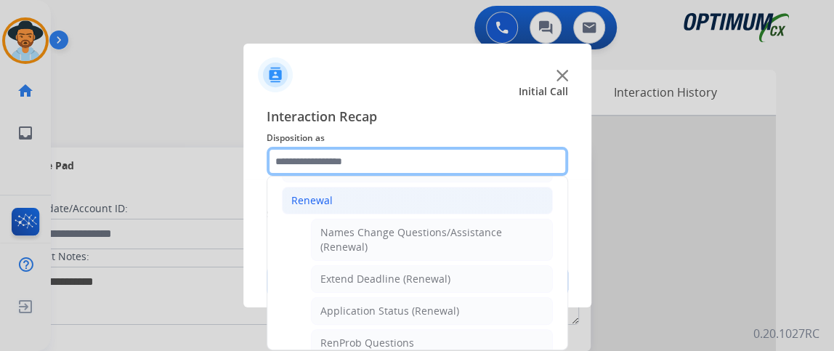
scroll to position [294, 0]
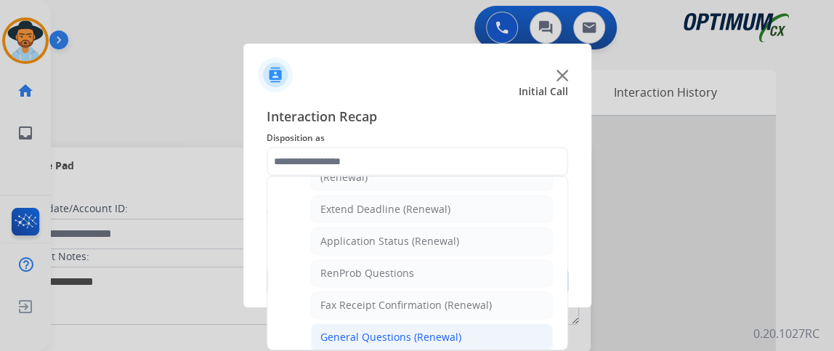
click at [469, 326] on li "General Questions (Renewal)" at bounding box center [432, 337] width 242 height 28
type input "**********"
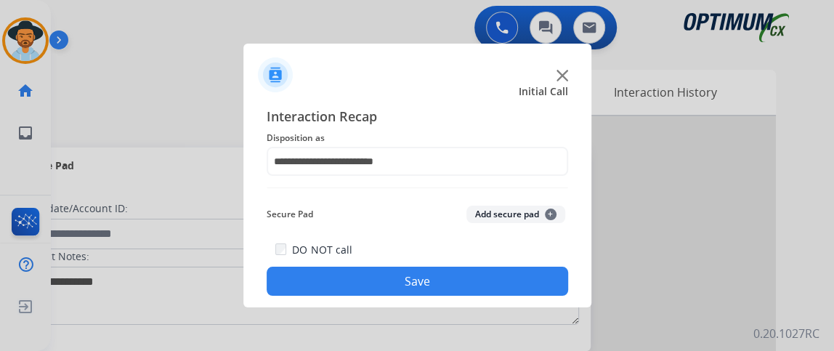
click at [467, 280] on button "Save" at bounding box center [418, 281] width 302 height 29
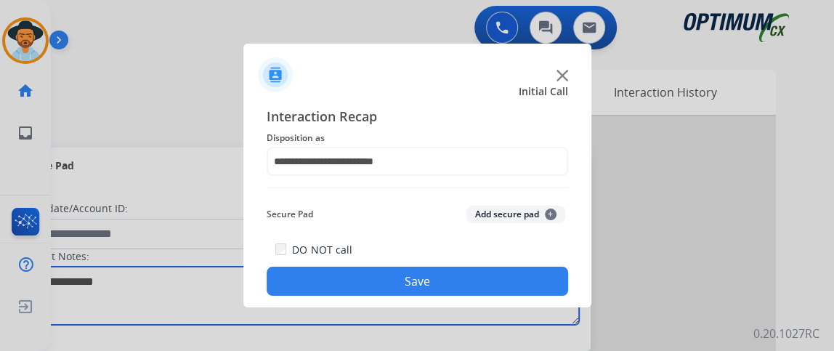
click at [467, 280] on textarea at bounding box center [298, 296] width 561 height 58
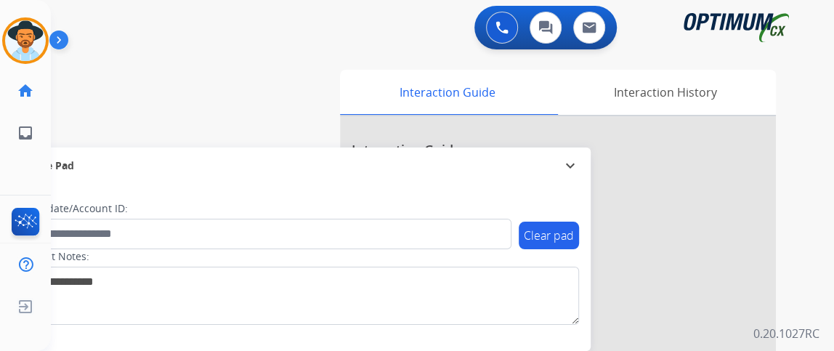
click at [73, 118] on div "swap_horiz Break voice bridge close_fullscreen Connect 3-Way Call merge_type Se…" at bounding box center [425, 355] width 748 height 606
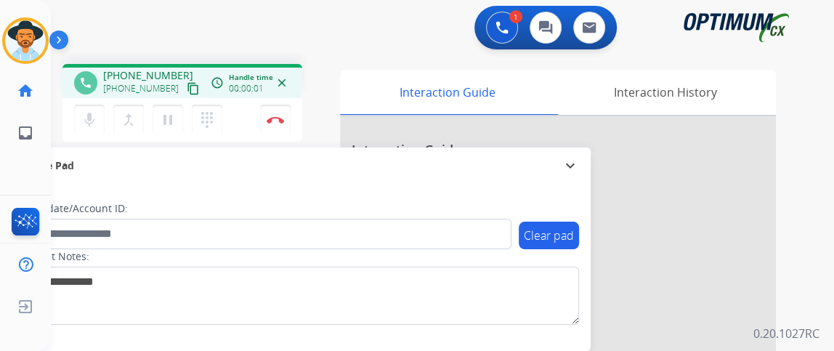
click at [187, 88] on mat-icon "content_copy" at bounding box center [193, 88] width 13 height 13
click at [92, 119] on mat-icon "mic" at bounding box center [89, 119] width 17 height 17
click at [92, 119] on mat-icon "mic_off" at bounding box center [89, 119] width 17 height 17
click at [273, 116] on img at bounding box center [275, 119] width 17 height 7
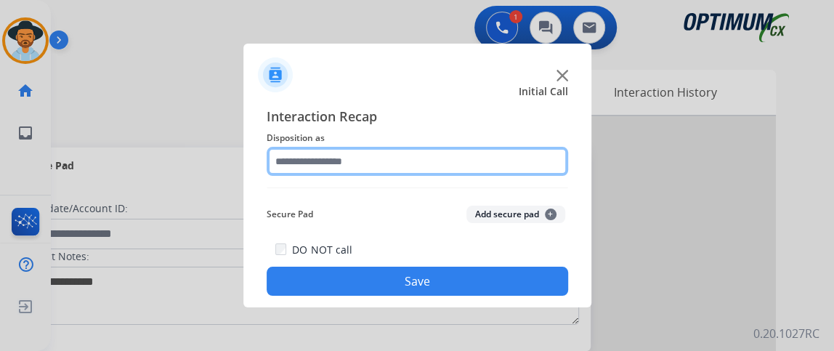
click at [415, 153] on input "text" at bounding box center [418, 161] width 302 height 29
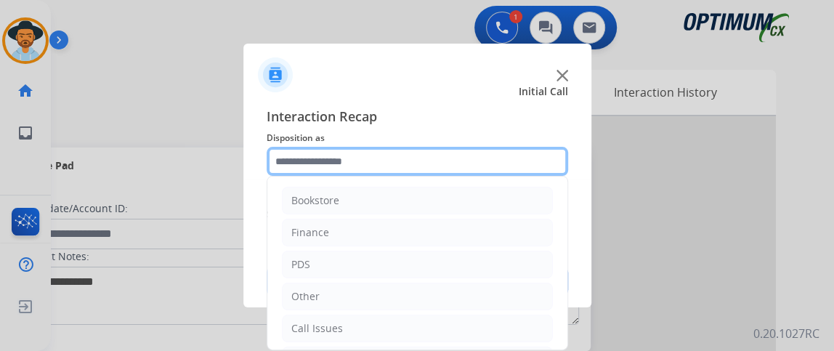
scroll to position [95, 0]
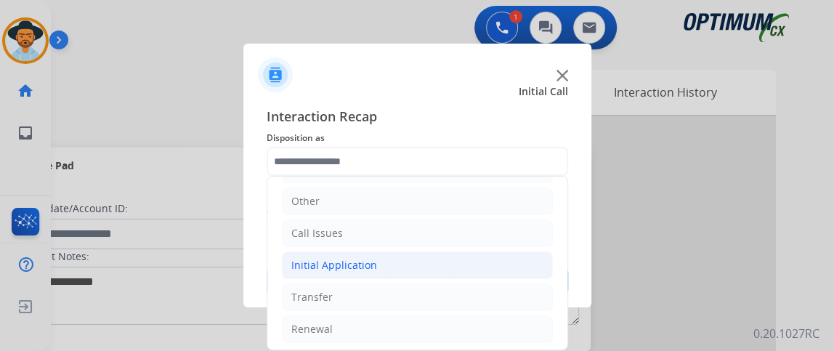
click at [459, 268] on li "Initial Application" at bounding box center [417, 265] width 271 height 28
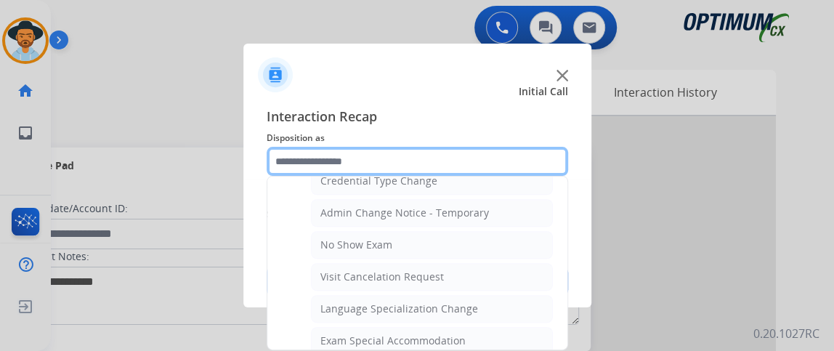
scroll to position [732, 0]
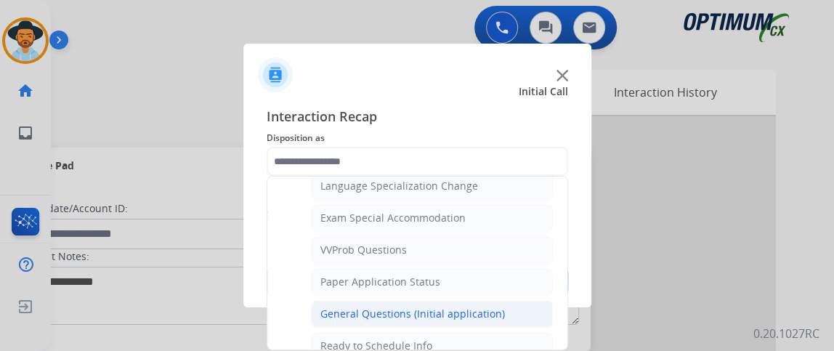
click at [505, 313] on li "General Questions (Initial application)" at bounding box center [432, 314] width 242 height 28
type input "**********"
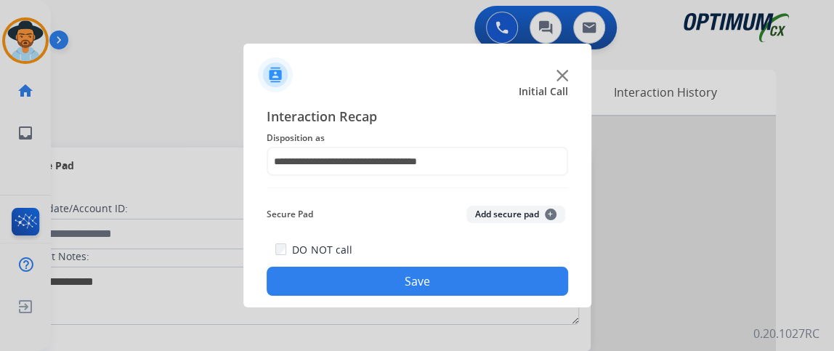
click at [505, 314] on div at bounding box center [417, 175] width 834 height 351
click at [492, 295] on button "Save" at bounding box center [418, 281] width 302 height 29
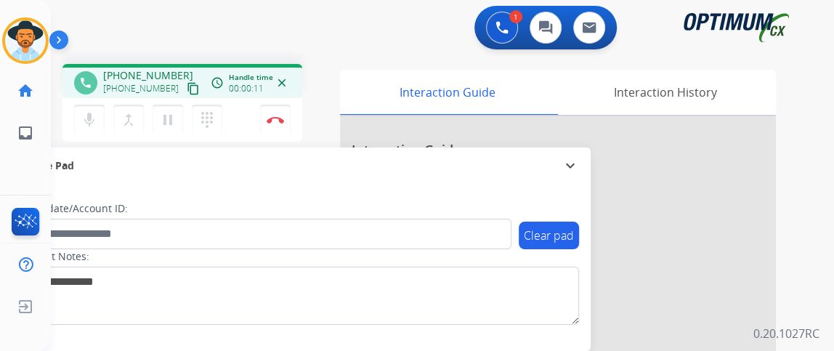
click at [187, 92] on mat-icon "content_copy" at bounding box center [193, 88] width 13 height 13
click at [93, 120] on mat-icon "mic" at bounding box center [89, 119] width 17 height 17
click at [93, 120] on mat-icon "mic_off" at bounding box center [89, 119] width 17 height 17
click at [282, 113] on button "Disconnect" at bounding box center [275, 120] width 31 height 31
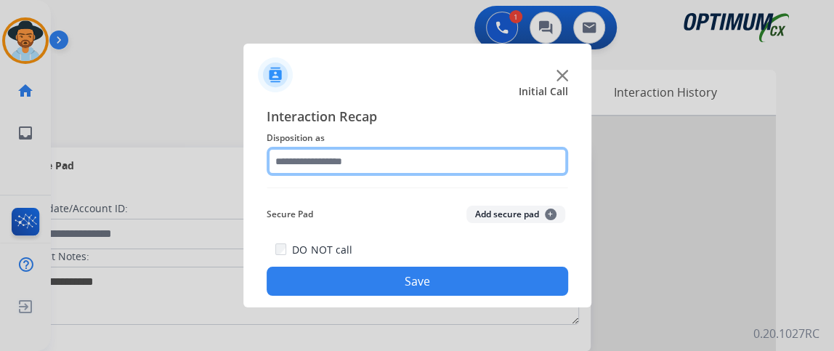
click at [436, 161] on input "text" at bounding box center [418, 161] width 302 height 29
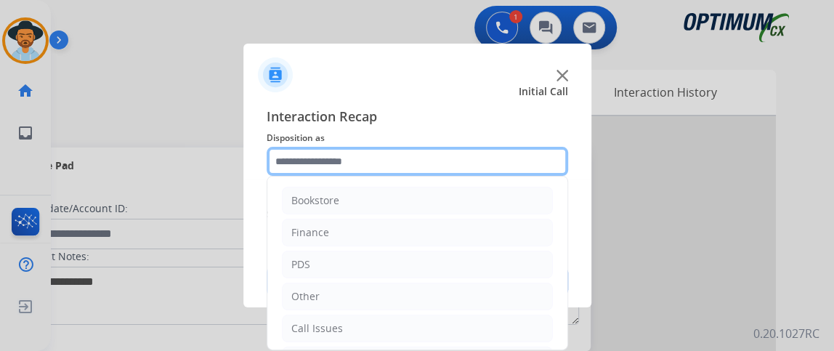
scroll to position [95, 0]
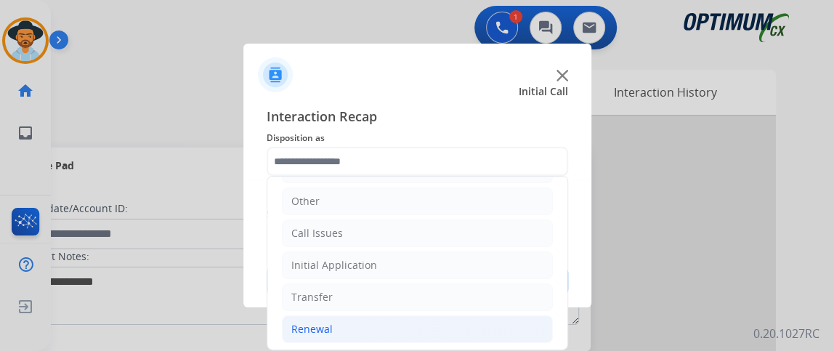
click at [473, 319] on li "Renewal" at bounding box center [417, 329] width 271 height 28
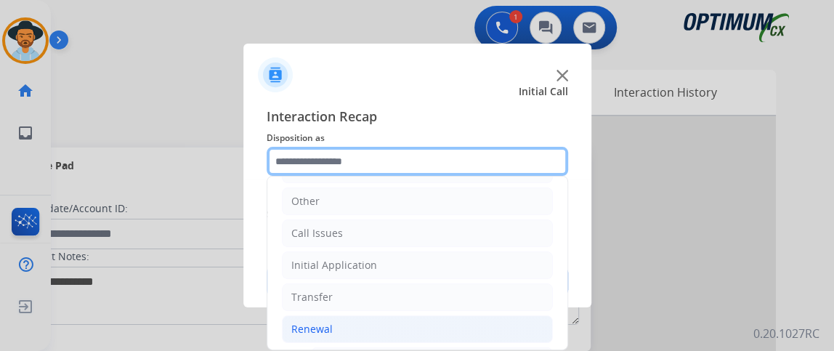
scroll to position [251, 0]
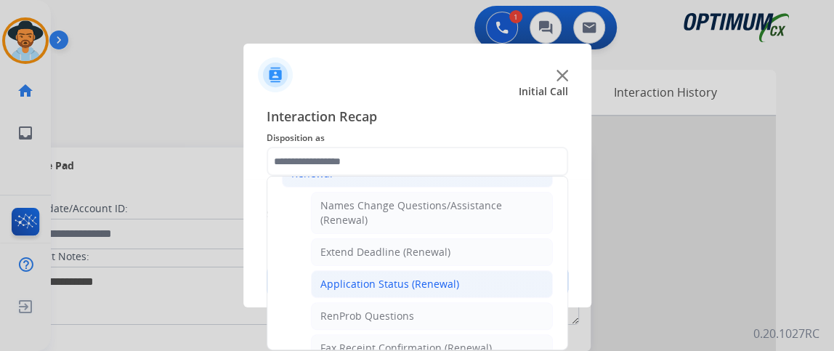
click at [528, 270] on li "Application Status (Renewal)" at bounding box center [432, 284] width 242 height 28
type input "**********"
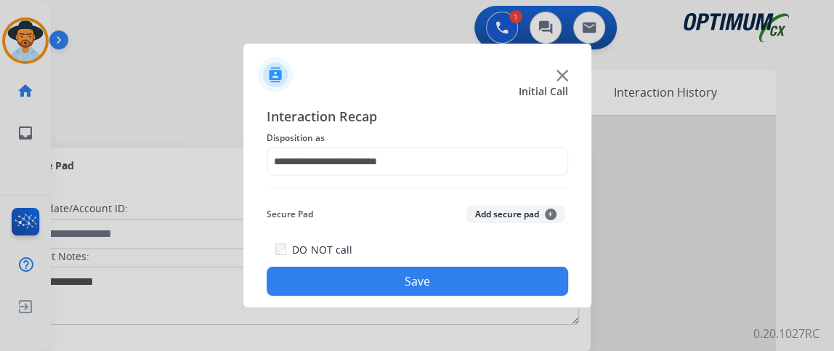
click at [525, 279] on button "Save" at bounding box center [418, 281] width 302 height 29
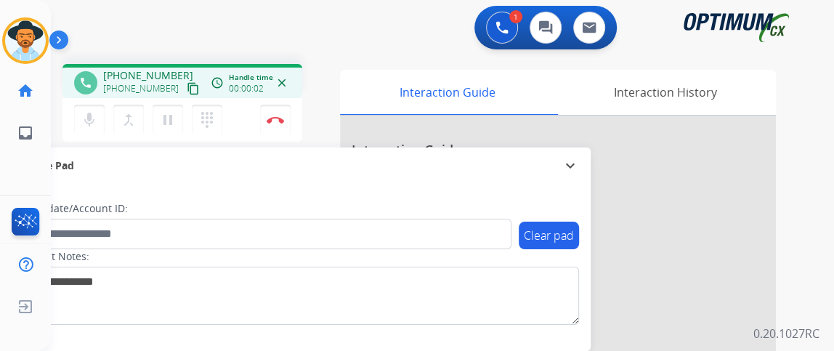
click at [185, 80] on button "content_copy" at bounding box center [193, 88] width 17 height 17
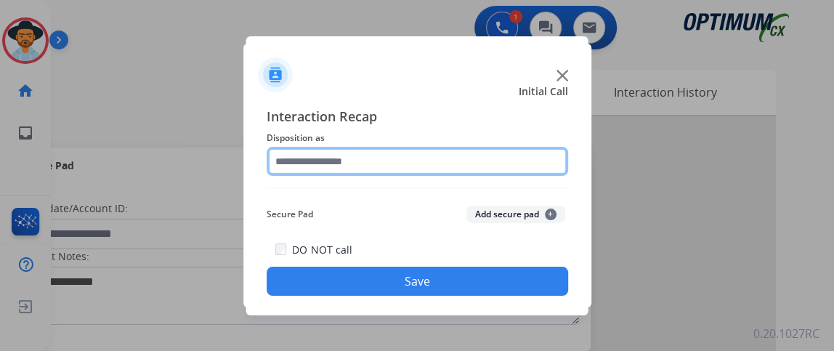
click at [395, 161] on input "text" at bounding box center [418, 161] width 302 height 29
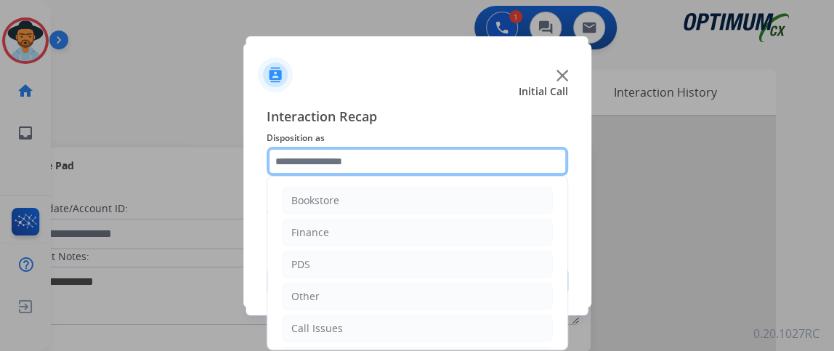
scroll to position [95, 0]
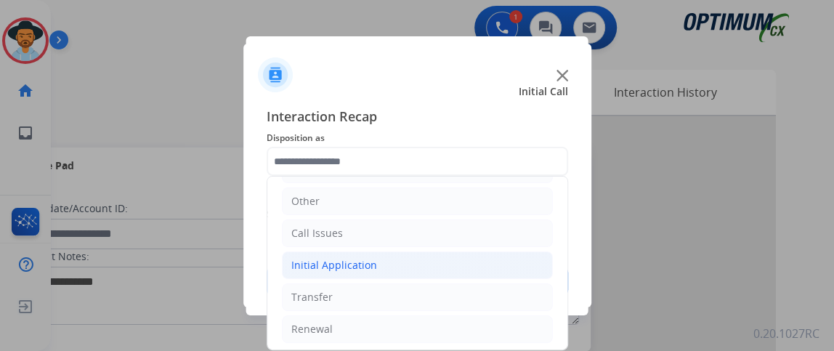
click at [455, 262] on li "Initial Application" at bounding box center [417, 265] width 271 height 28
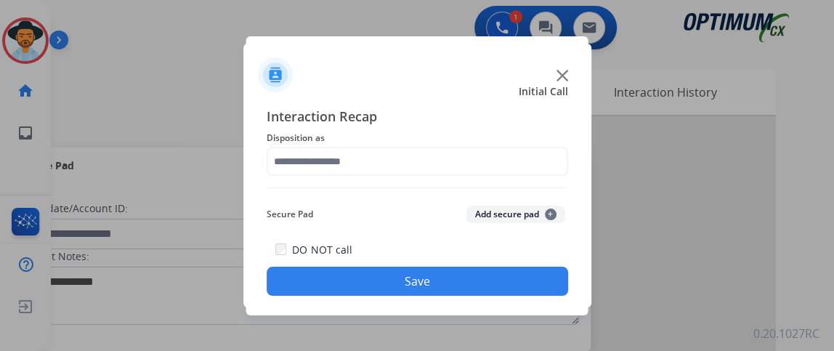
click at [452, 291] on button "Save" at bounding box center [418, 281] width 302 height 29
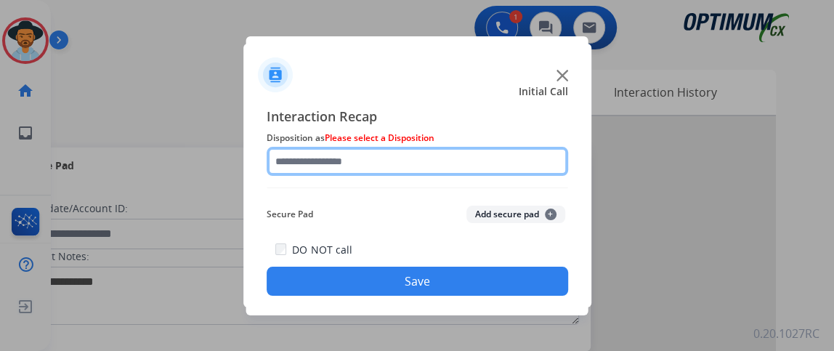
click at [464, 166] on input "text" at bounding box center [418, 161] width 302 height 29
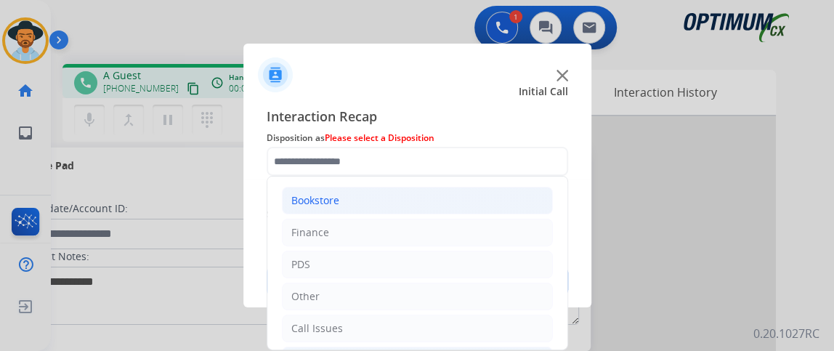
click at [462, 203] on li "Bookstore" at bounding box center [417, 201] width 271 height 28
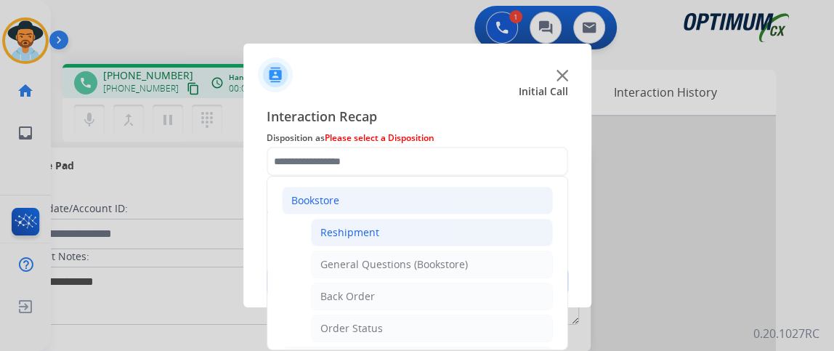
click at [461, 231] on li "Reshipment" at bounding box center [432, 233] width 242 height 28
type input "**********"
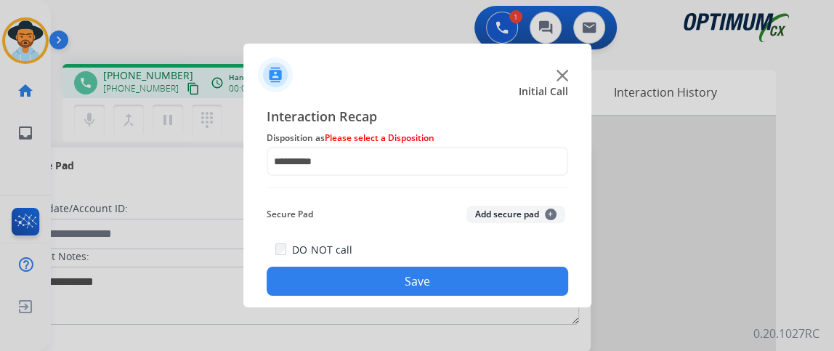
drag, startPoint x: 454, startPoint y: 266, endPoint x: 440, endPoint y: 280, distance: 20.6
click at [440, 280] on button "Save" at bounding box center [418, 281] width 302 height 29
